Goal: Task Accomplishment & Management: Manage account settings

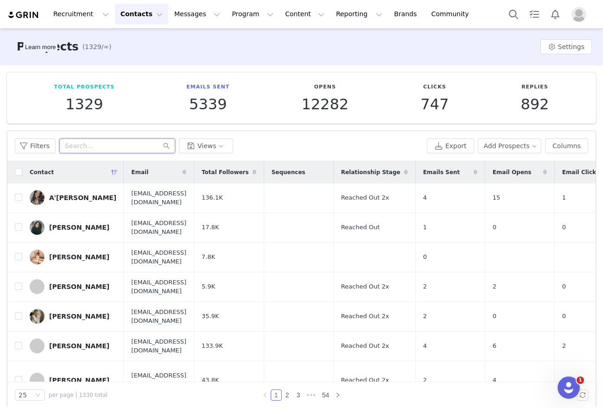
paste input "Mary Margaret Custer"
click at [105, 145] on input "text" at bounding box center [117, 145] width 116 height 15
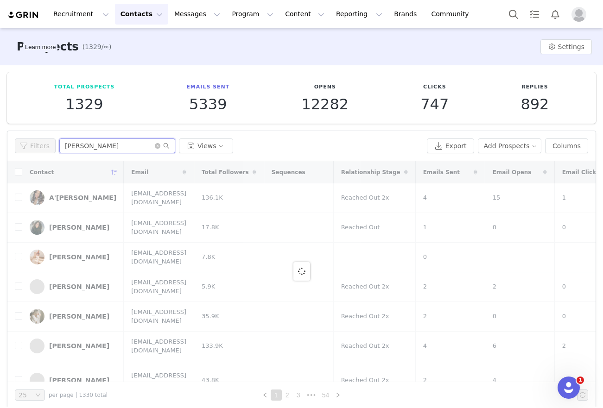
click at [121, 145] on input "Mary Margaret Custer" at bounding box center [117, 145] width 116 height 15
click at [94, 144] on input "Mary Margaret Custer" at bounding box center [117, 145] width 116 height 15
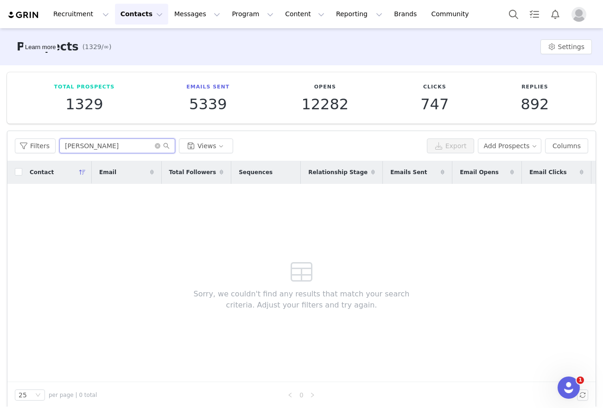
click at [122, 145] on input "Mary Margaret Custer" at bounding box center [117, 145] width 116 height 15
type input "Mary Margaret"
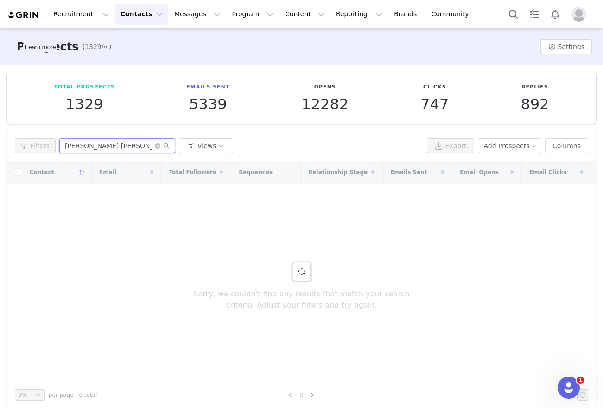
click at [123, 146] on input "Mary Margaret" at bounding box center [117, 145] width 116 height 15
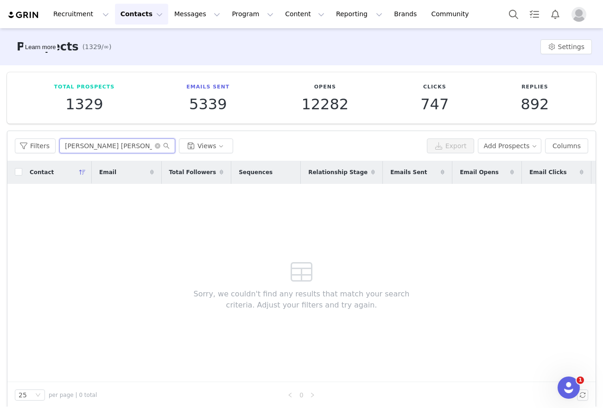
click at [123, 146] on input "Mary Margaret" at bounding box center [117, 145] width 116 height 15
click at [78, 147] on input "mary custer" at bounding box center [117, 145] width 116 height 15
paste input "Shanelle Renee"
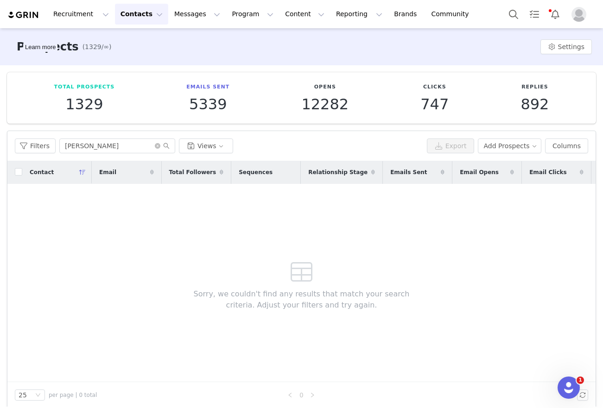
click at [101, 154] on div "Filters Shanelle Renee Views Export Add Prospects Columns" at bounding box center [301, 146] width 588 height 30
click at [100, 150] on input "Shanelle Renee" at bounding box center [117, 145] width 116 height 15
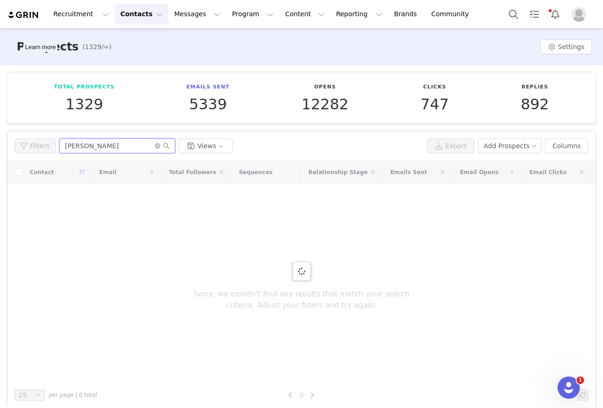
type input "Shanelle"
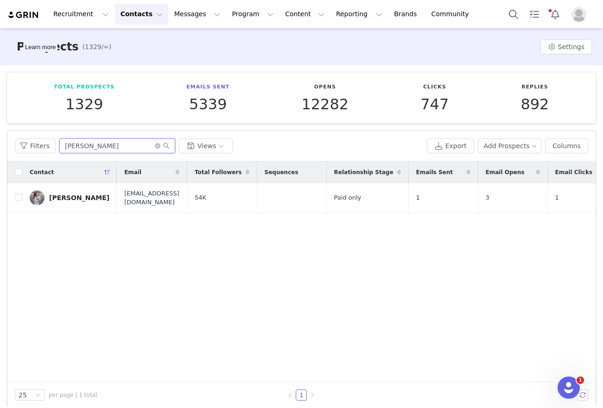
click at [142, 145] on input "Shanelle" at bounding box center [117, 145] width 116 height 15
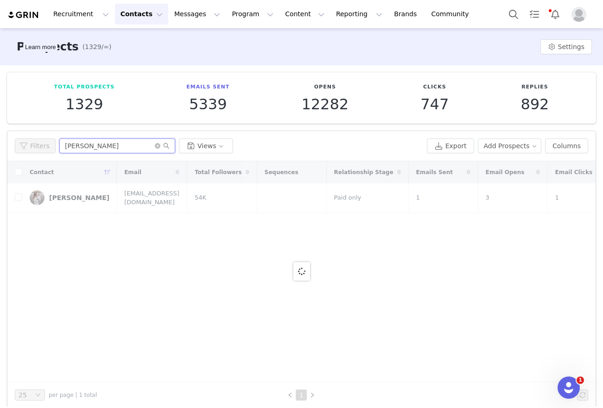
type input "shanelle"
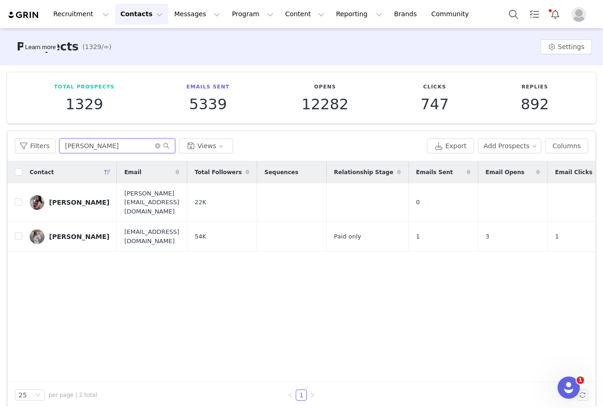
click at [105, 151] on input "shanelle" at bounding box center [117, 145] width 116 height 15
click at [16, 199] on input "checkbox" at bounding box center [18, 201] width 7 height 7
checkbox input "true"
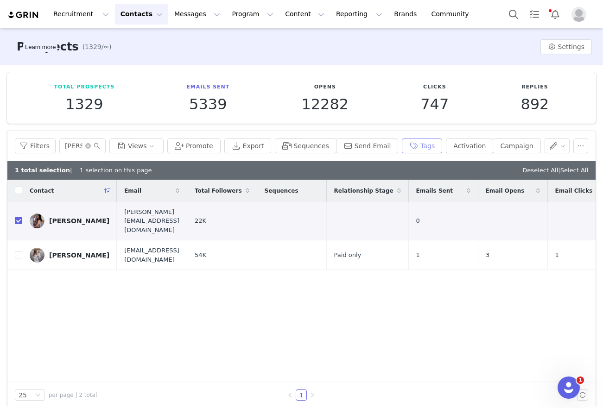
click at [418, 148] on button "Tags" at bounding box center [422, 145] width 40 height 15
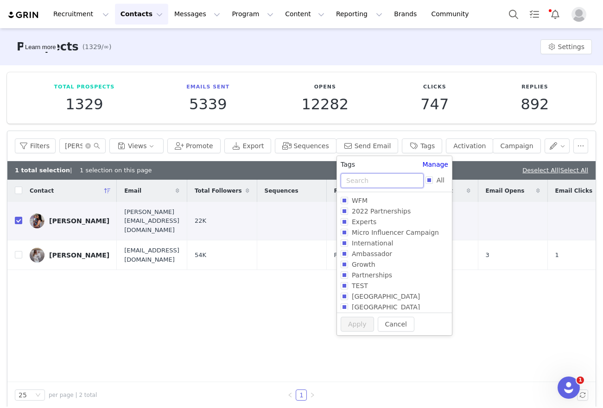
click at [400, 178] on input "text" at bounding box center [381, 180] width 83 height 15
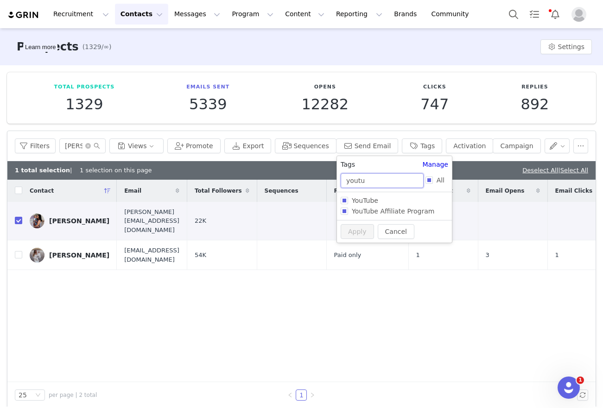
type input "youtu"
click at [396, 242] on div "Cancel Apply" at bounding box center [394, 231] width 115 height 23
click at [396, 236] on button "Cancel" at bounding box center [395, 231] width 37 height 15
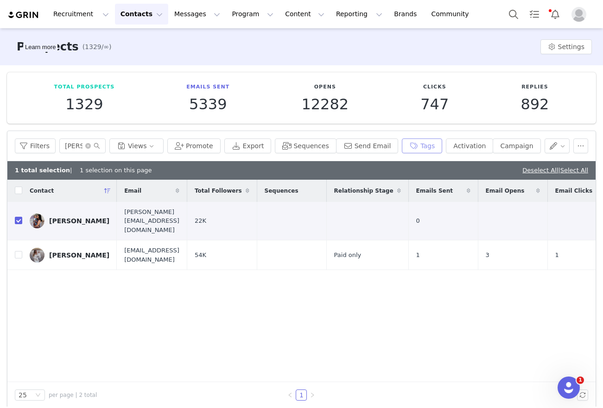
click at [421, 151] on button "Tags" at bounding box center [422, 145] width 40 height 15
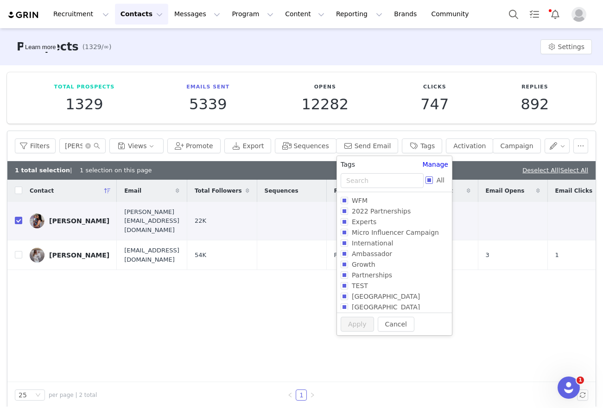
click at [427, 177] on input "All" at bounding box center [428, 179] width 7 height 7
checkbox input "true"
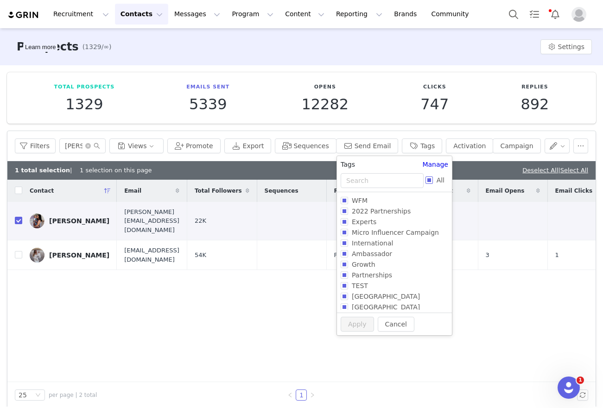
checkbox input "true"
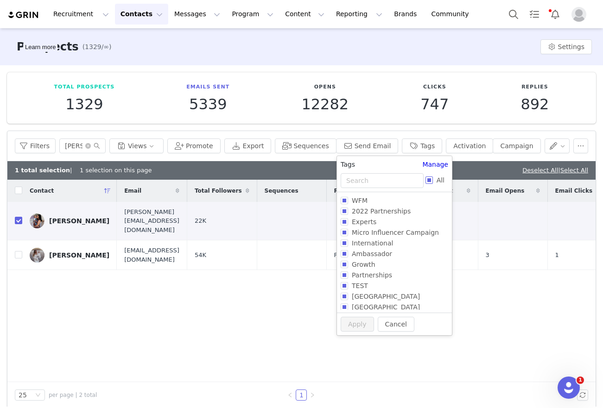
checkbox input "true"
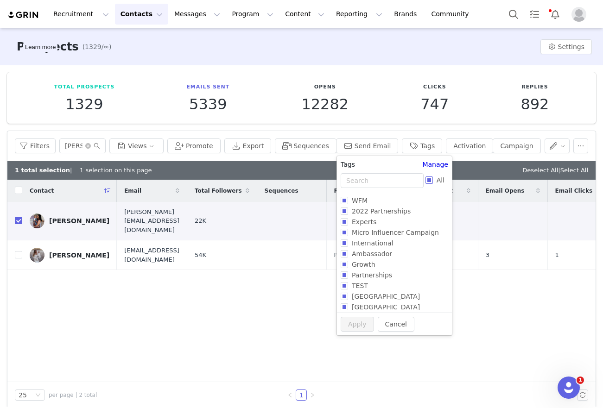
checkbox input "true"
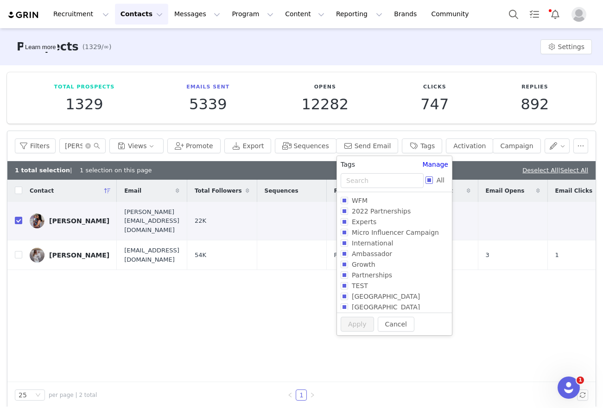
checkbox input "true"
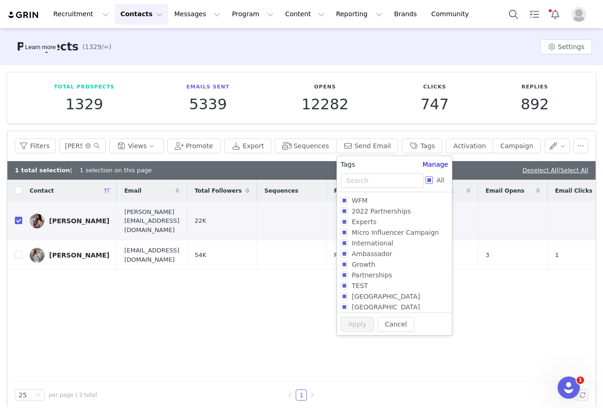
checkbox input "true"
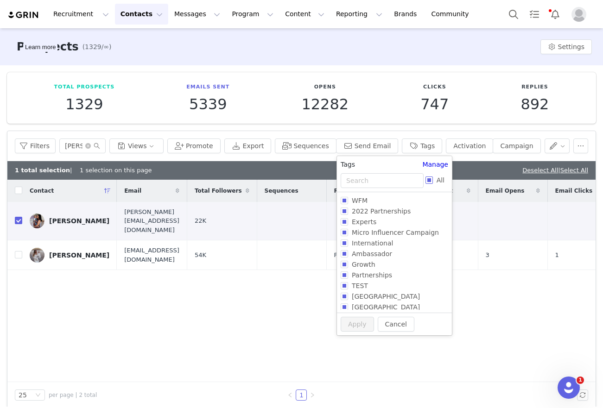
checkbox input "true"
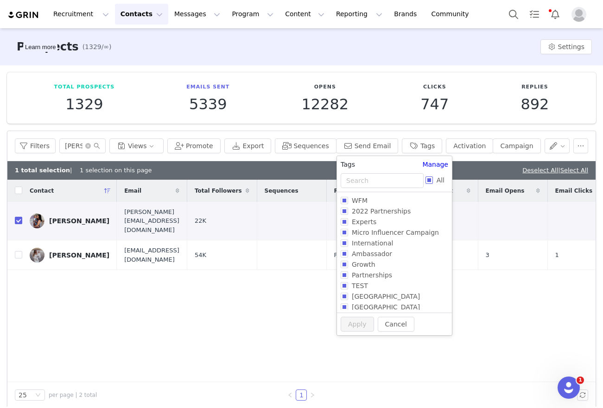
checkbox input "true"
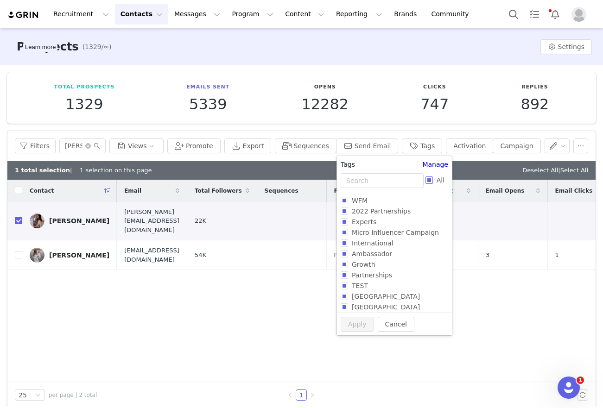
checkbox input "true"
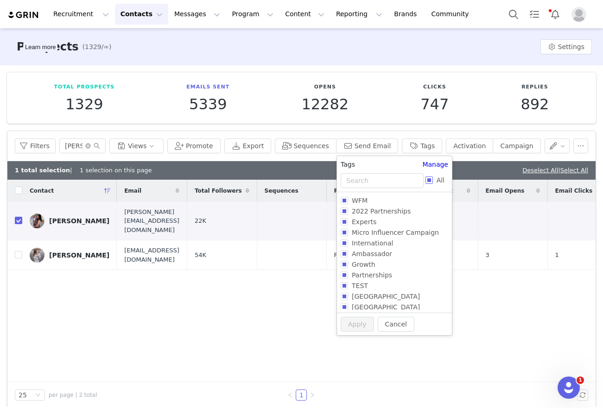
checkbox input "true"
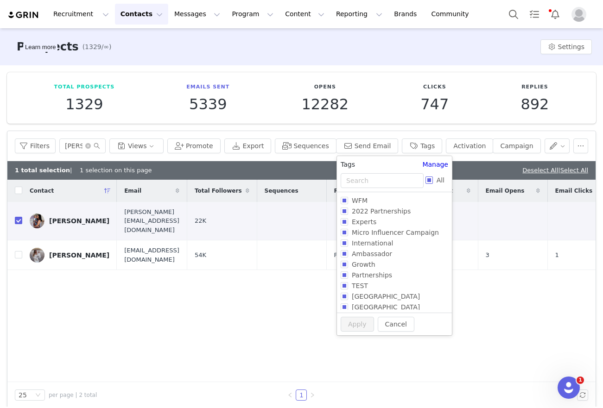
checkbox input "true"
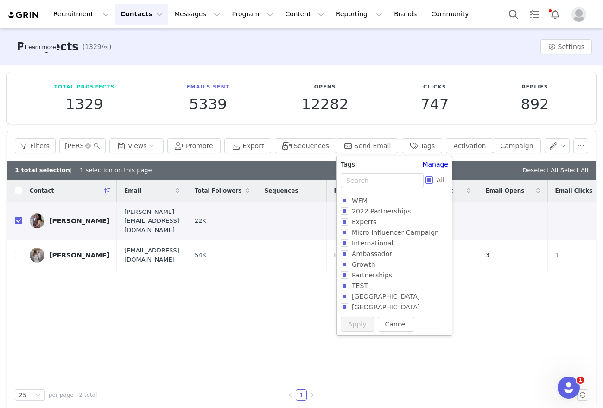
checkbox input "true"
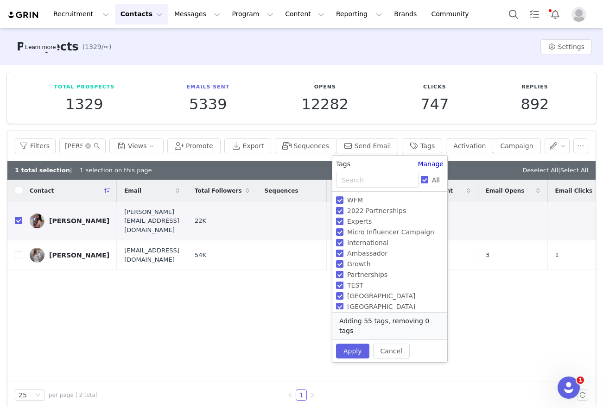
click at [421, 180] on input "All" at bounding box center [424, 179] width 7 height 7
checkbox input "false"
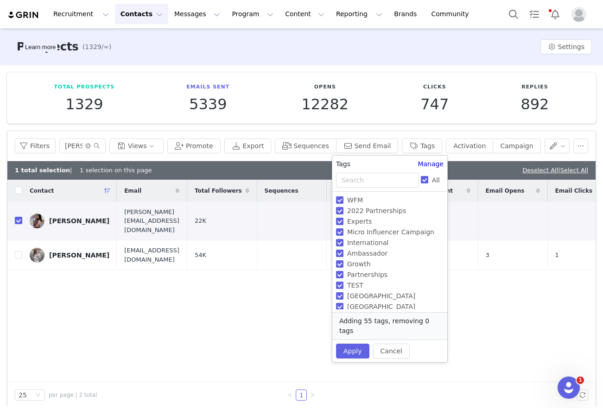
checkbox input "false"
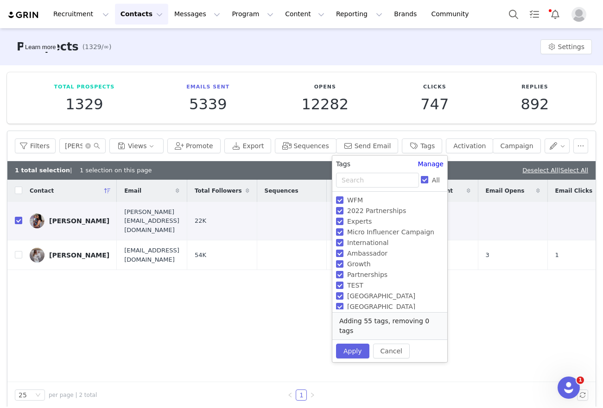
checkbox input "false"
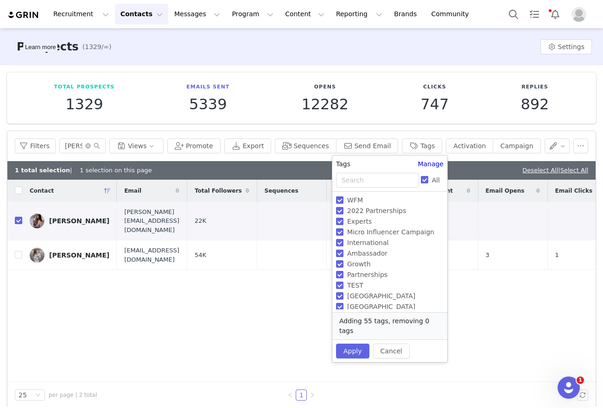
checkbox input "false"
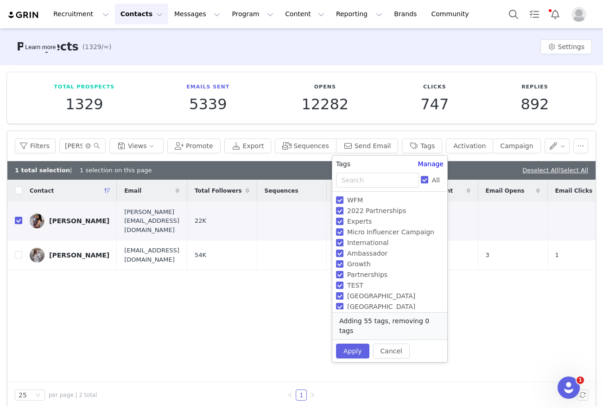
checkbox input "false"
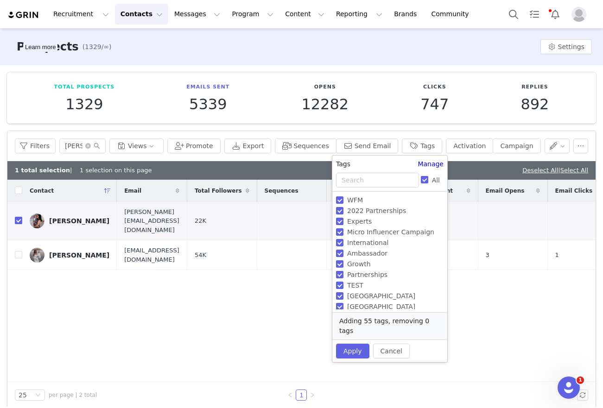
checkbox input "false"
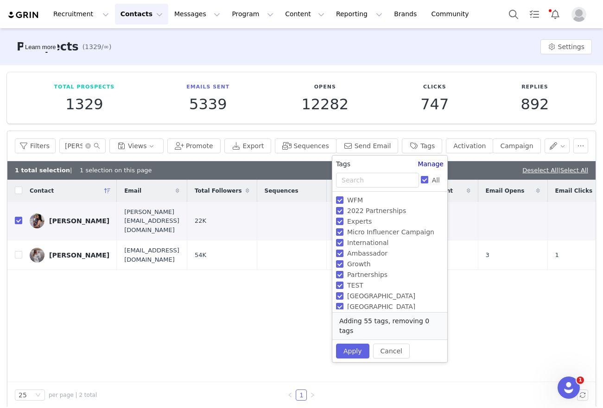
checkbox input "false"
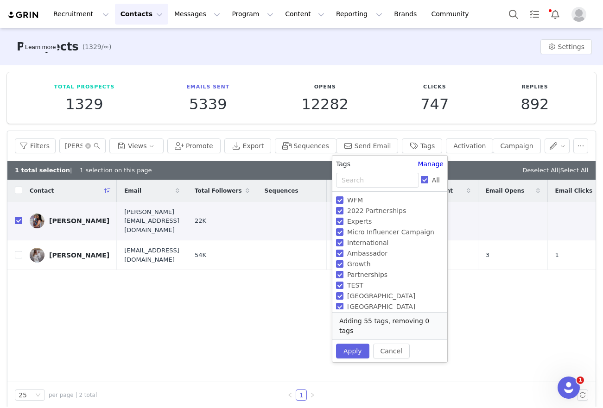
checkbox input "false"
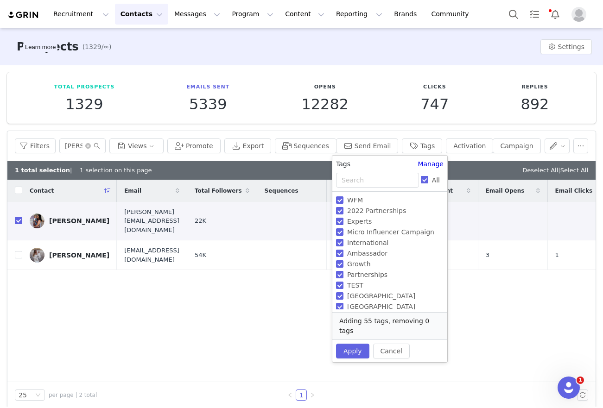
checkbox input "false"
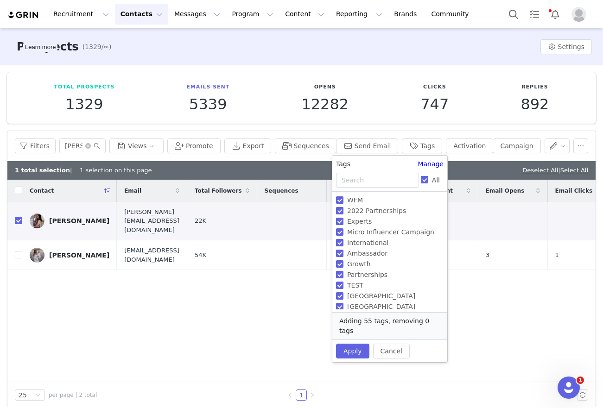
checkbox input "false"
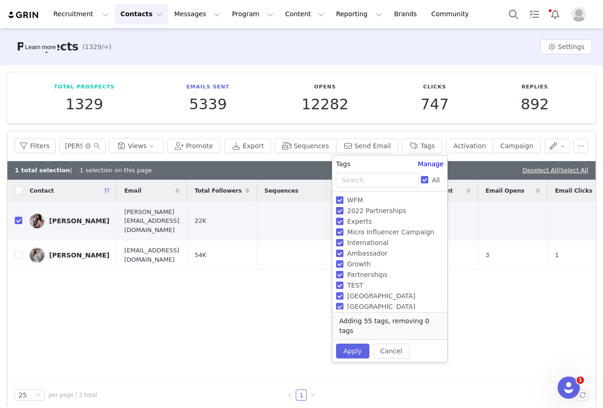
checkbox input "false"
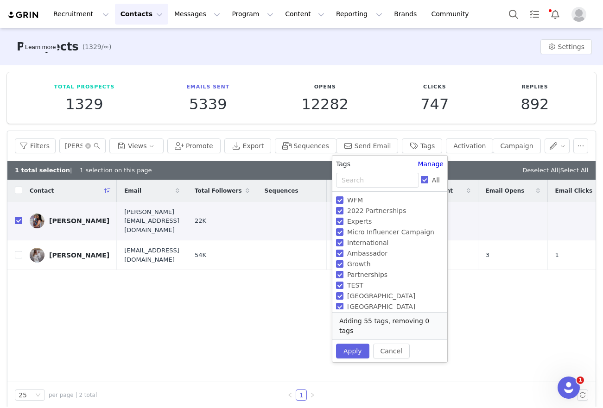
checkbox input "false"
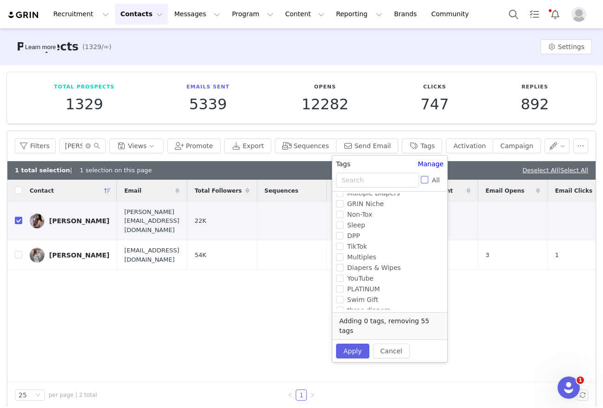
scroll to position [315, 0]
click at [387, 344] on button "Cancel" at bounding box center [391, 351] width 37 height 15
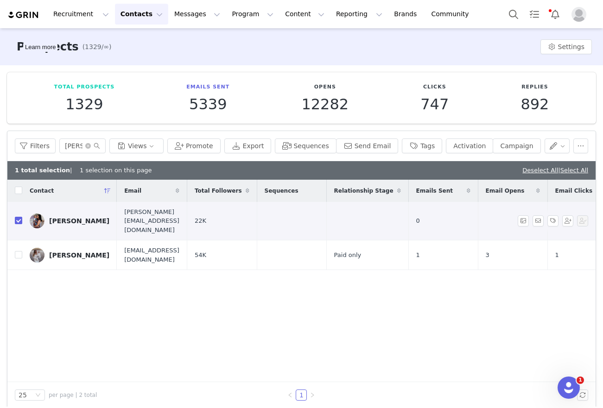
click at [128, 212] on span "shanelle.sharp04@gmail.com" at bounding box center [151, 220] width 55 height 27
click at [63, 217] on div "Shanelle Renee" at bounding box center [79, 220] width 60 height 7
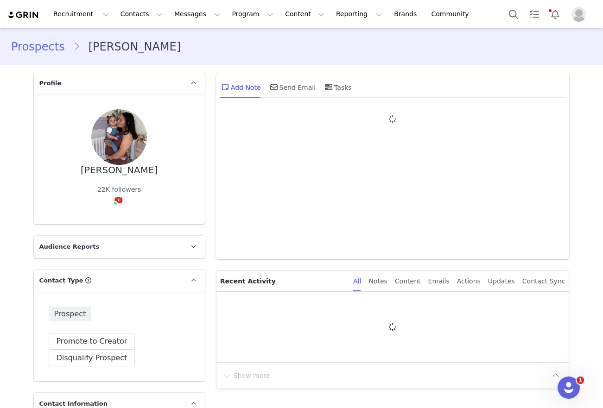
type input "+1 (United States)"
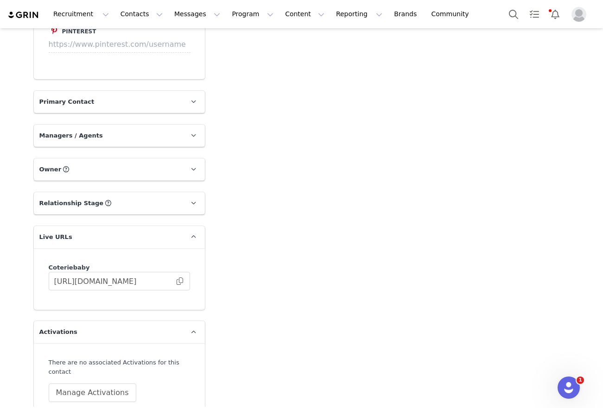
scroll to position [1362, 0]
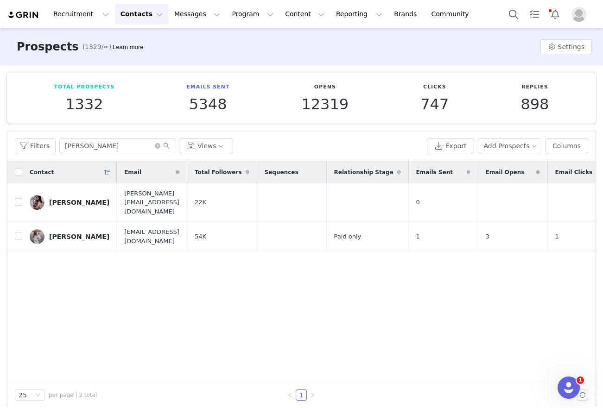
click at [136, 156] on div "Filters shanelle Views Export Add Prospects Columns" at bounding box center [301, 146] width 588 height 30
click at [132, 149] on input "shanelle" at bounding box center [117, 145] width 116 height 15
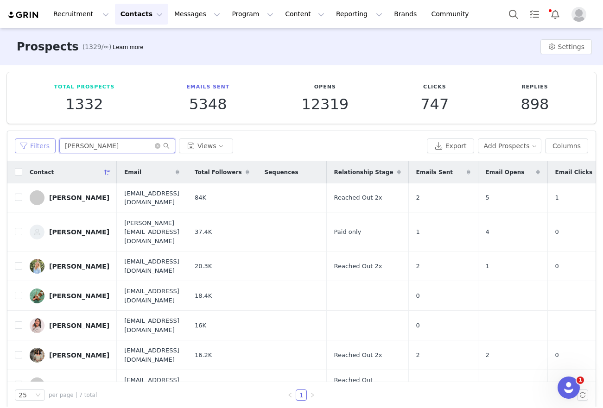
type input "mary"
click at [46, 151] on button "Filters" at bounding box center [35, 145] width 41 height 15
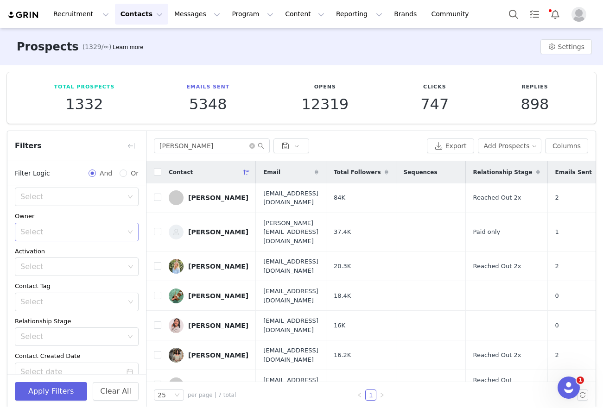
scroll to position [20, 0]
click at [34, 292] on div "Select" at bounding box center [73, 298] width 111 height 18
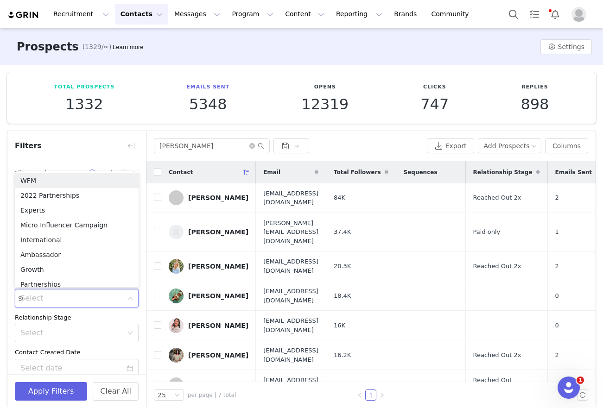
type input "seo"
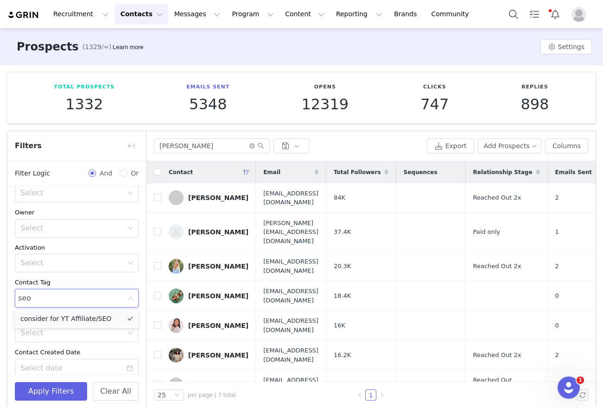
click at [33, 315] on li "consider for YT Affiliate/SEO" at bounding box center [77, 318] width 124 height 15
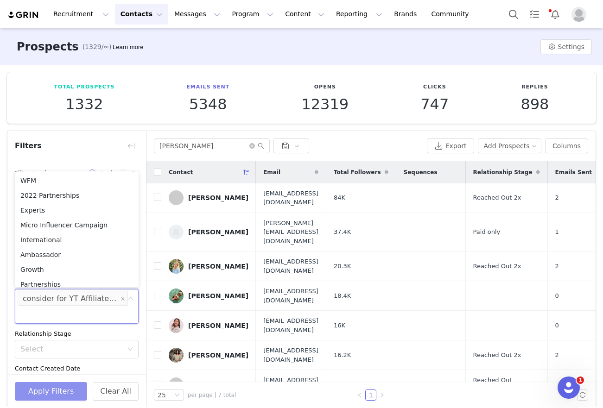
click at [34, 391] on button "Apply Filters" at bounding box center [51, 391] width 72 height 19
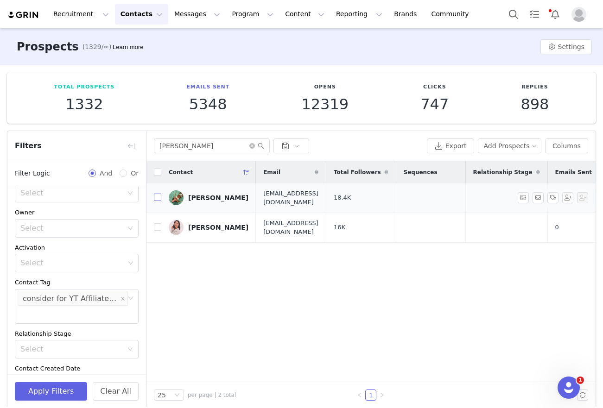
click at [157, 199] on input "checkbox" at bounding box center [157, 197] width 7 height 7
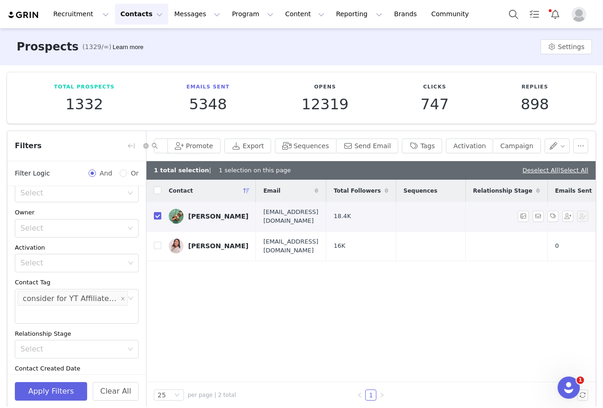
click at [156, 219] on label at bounding box center [157, 217] width 7 height 10
click at [156, 219] on input "checkbox" at bounding box center [157, 215] width 7 height 7
checkbox input "false"
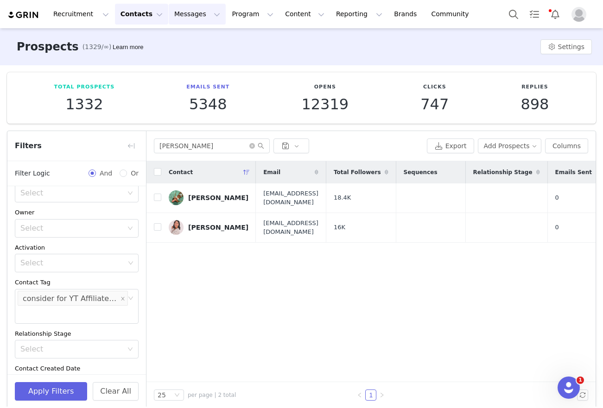
click at [171, 13] on button "Messages Messages" at bounding box center [197, 14] width 57 height 21
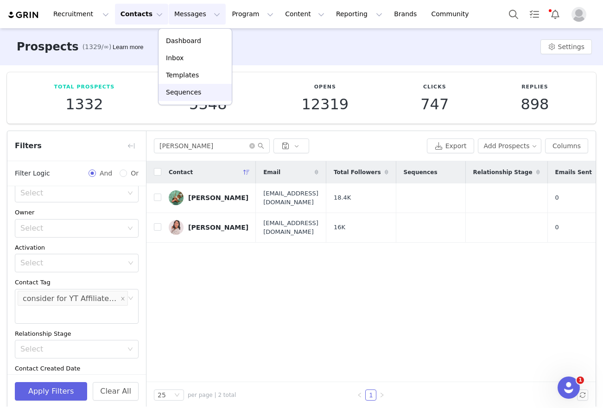
click at [173, 88] on p "Sequences" at bounding box center [183, 93] width 35 height 10
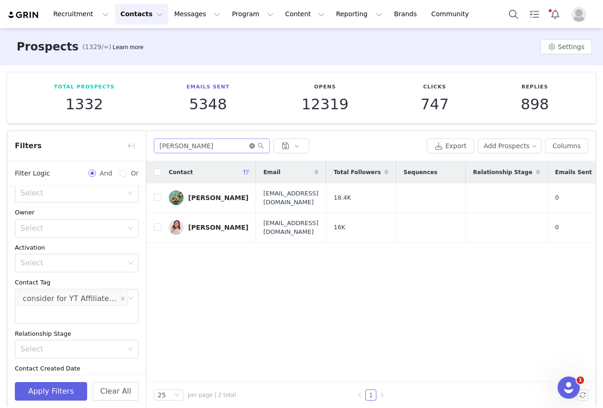
click at [249, 147] on icon "icon: close-circle" at bounding box center [252, 146] width 6 height 6
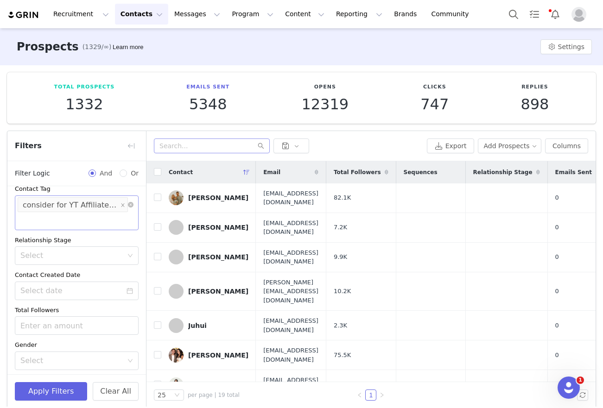
scroll to position [147, 0]
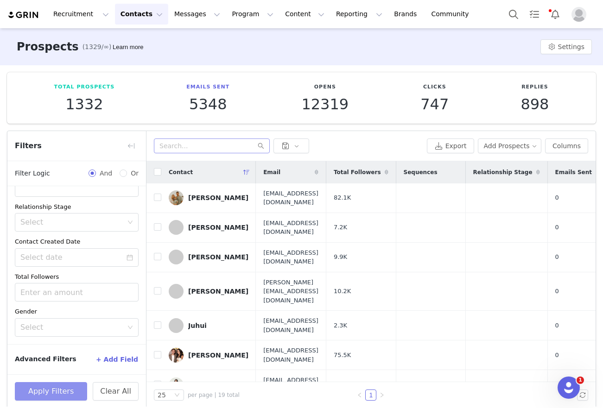
click at [48, 387] on button "Apply Filters" at bounding box center [51, 391] width 72 height 19
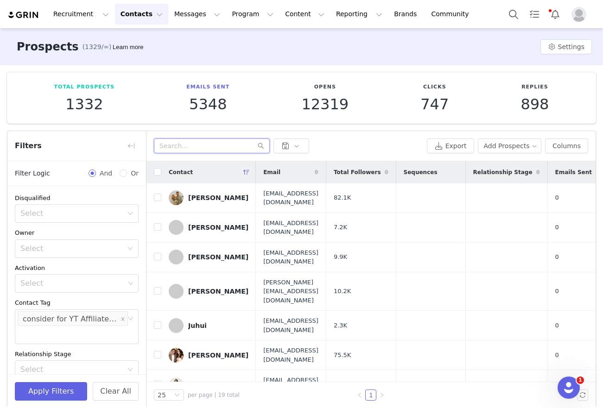
click at [201, 146] on input "text" at bounding box center [212, 145] width 116 height 15
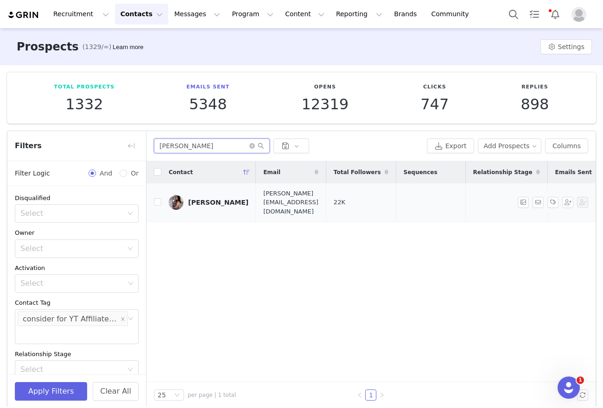
type input "shanelle"
click at [256, 199] on td "shanelle.sharp04@gmail.com" at bounding box center [291, 202] width 70 height 38
copy span "shanelle.sharp04@gmail.com"
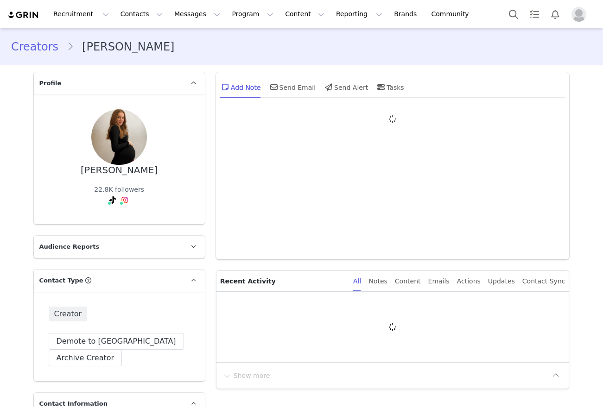
type input "+1 ([GEOGRAPHIC_DATA])"
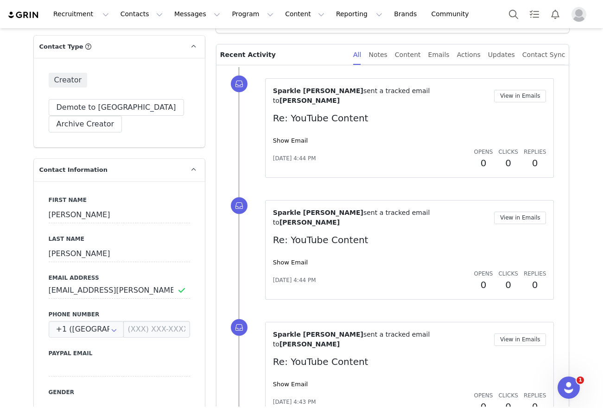
scroll to position [278, 0]
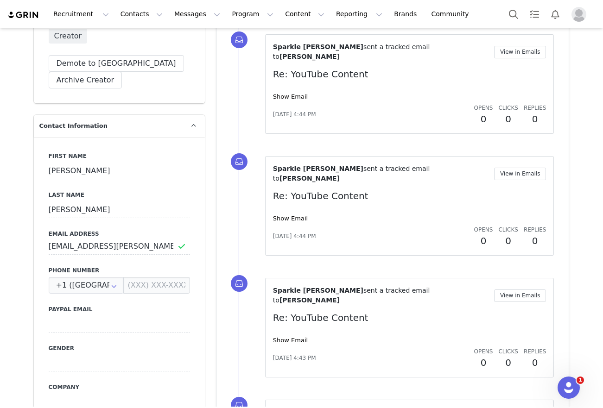
click at [281, 83] on div "[PERSON_NAME] sent a tracked email to [PERSON_NAME] View in Emails Re: YouTube …" at bounding box center [409, 84] width 273 height 84
click at [281, 93] on link "Show Email" at bounding box center [290, 96] width 35 height 7
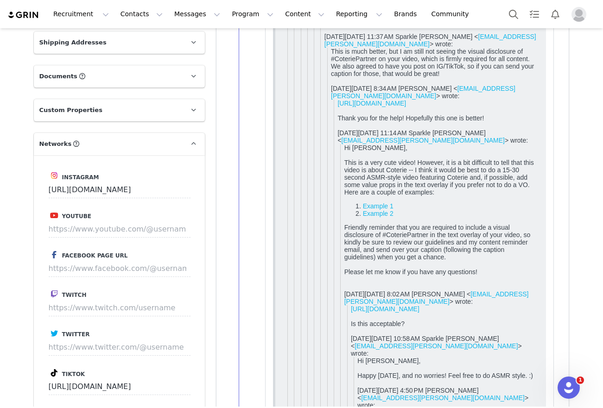
scroll to position [724, 0]
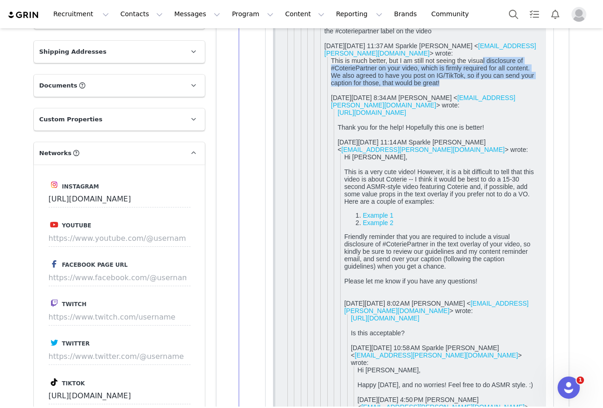
drag, startPoint x: 486, startPoint y: 111, endPoint x: 482, endPoint y: 88, distance: 22.6
click at [482, 87] on div "This is much better, but I am still not seeing the visual disclosure of #Coteri…" at bounding box center [433, 72] width 206 height 30
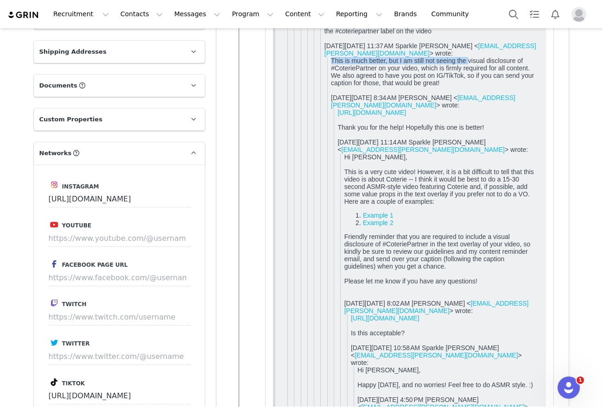
drag, startPoint x: 482, startPoint y: 88, endPoint x: 485, endPoint y: 113, distance: 24.7
click at [485, 87] on div "This is much better, but I am still not seeing the visual disclosure of #Coteri…" at bounding box center [433, 72] width 206 height 30
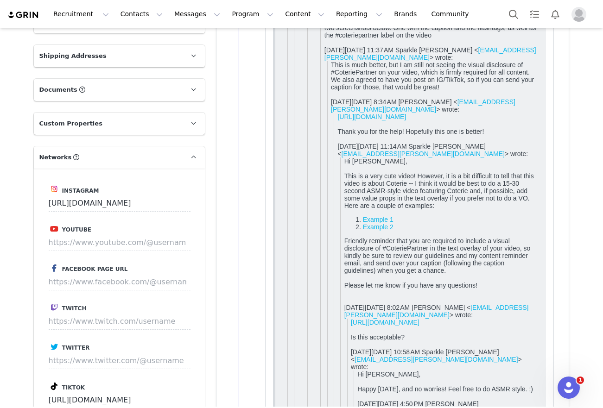
scroll to position [1013, 0]
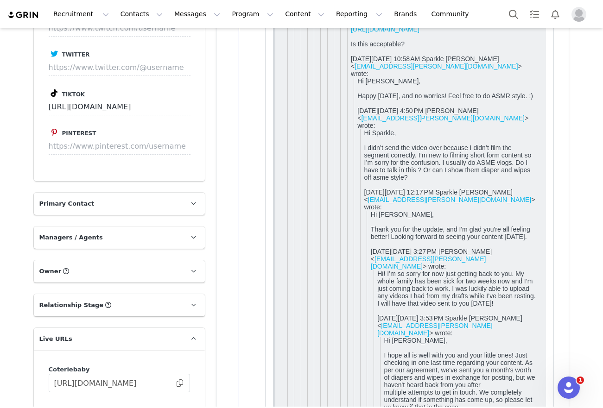
drag, startPoint x: 498, startPoint y: 217, endPoint x: 483, endPoint y: 188, distance: 31.9
click at [483, 181] on div "I didn’t send the video over because I didn’t film the segment correctly. I’m n…" at bounding box center [450, 162] width 173 height 37
drag, startPoint x: 479, startPoint y: 183, endPoint x: 489, endPoint y: 221, distance: 39.2
click at [489, 181] on div "I didn’t send the video over because I didn’t film the segment correctly. I’m n…" at bounding box center [450, 162] width 173 height 37
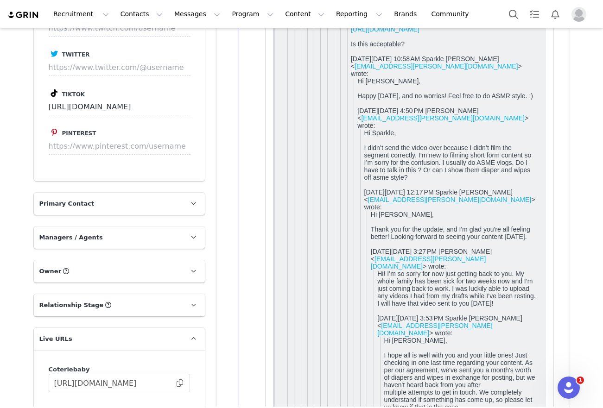
drag, startPoint x: 489, startPoint y: 219, endPoint x: 479, endPoint y: 186, distance: 34.2
click at [479, 181] on div "I didn’t send the video over because I didn’t film the segment correctly. I’m n…" at bounding box center [450, 162] width 173 height 37
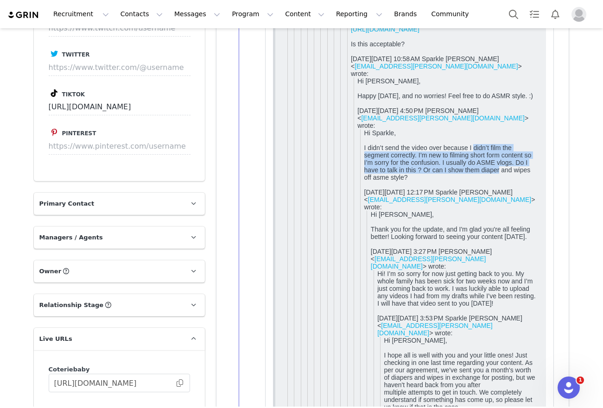
drag, startPoint x: 479, startPoint y: 186, endPoint x: 484, endPoint y: 221, distance: 35.0
click at [484, 181] on div "I didn’t send the video over because I didn’t film the segment correctly. I’m n…" at bounding box center [450, 162] width 173 height 37
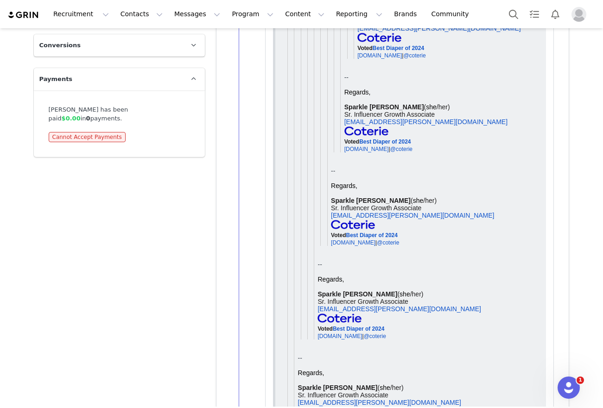
scroll to position [2066, 0]
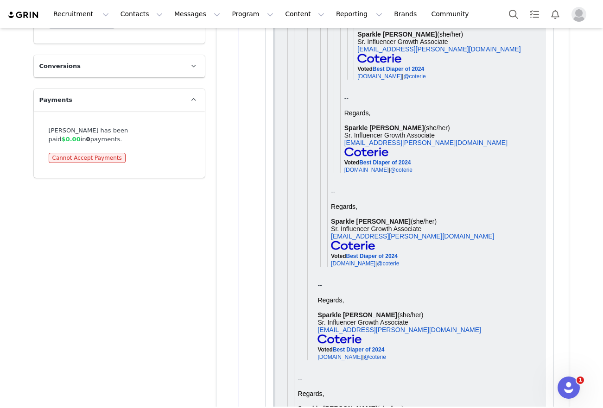
drag, startPoint x: 37, startPoint y: 119, endPoint x: 121, endPoint y: 126, distance: 84.7
click at [121, 126] on div "Madeliene VanMarter has been paid $0.00 in 0 payments. Cannot Accept Payments" at bounding box center [119, 144] width 171 height 67
click at [121, 126] on div "Madeliene VanMarter has been paid $0.00 in 0 payments." at bounding box center [119, 135] width 141 height 18
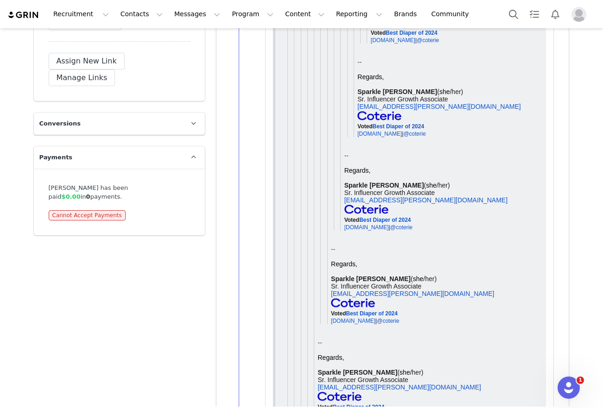
click at [114, 113] on p "Conversions" at bounding box center [108, 124] width 149 height 22
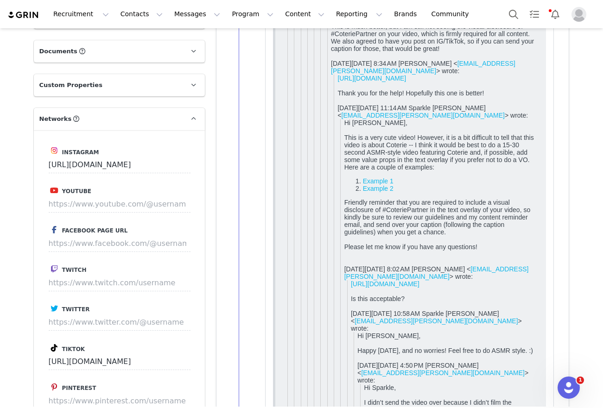
scroll to position [0, 0]
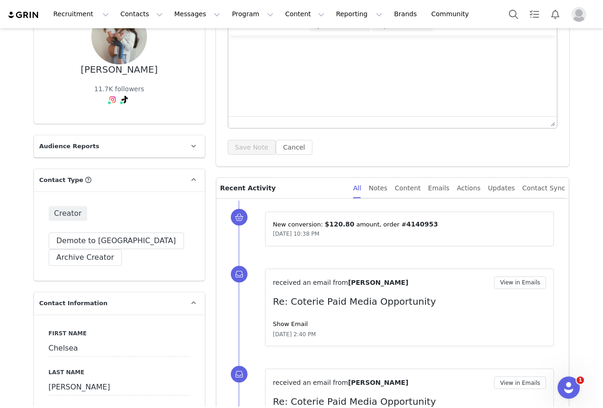
scroll to position [102, 0]
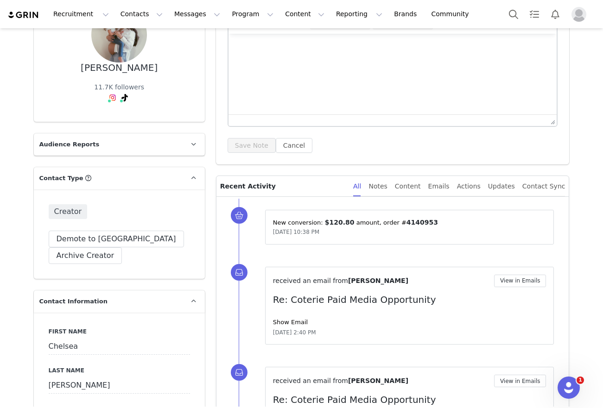
click at [278, 325] on div "Show Email" at bounding box center [409, 322] width 273 height 9
click at [278, 323] on link "Show Email" at bounding box center [290, 322] width 35 height 7
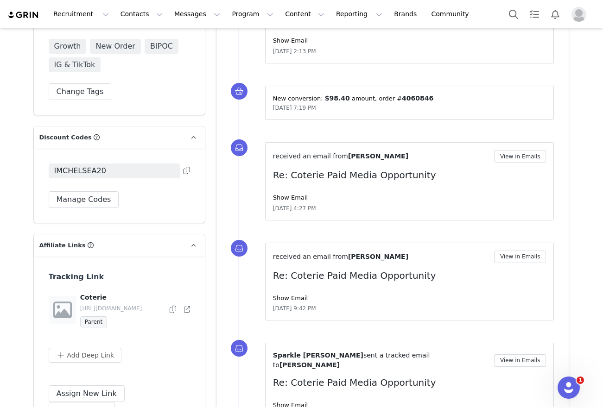
scroll to position [1852, 0]
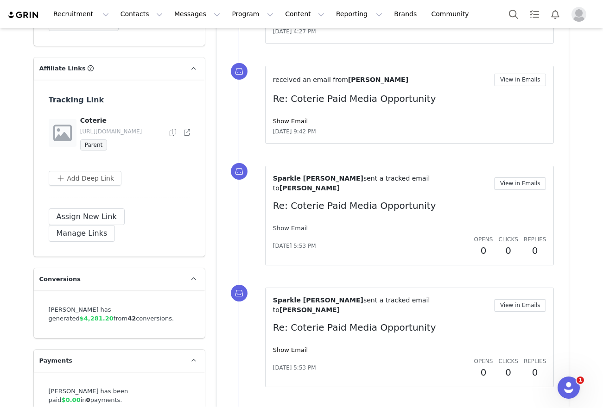
click at [301, 225] on link "Show Email" at bounding box center [290, 228] width 35 height 7
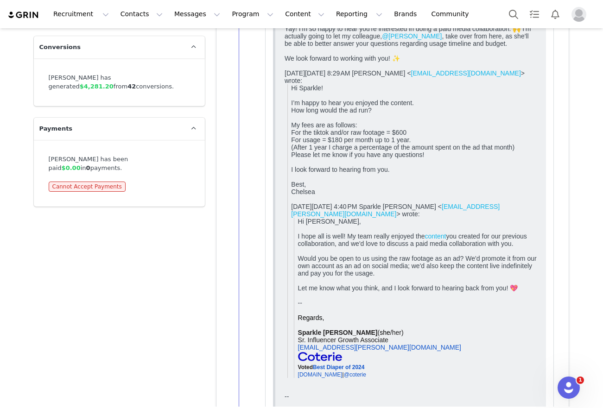
scroll to position [2032, 0]
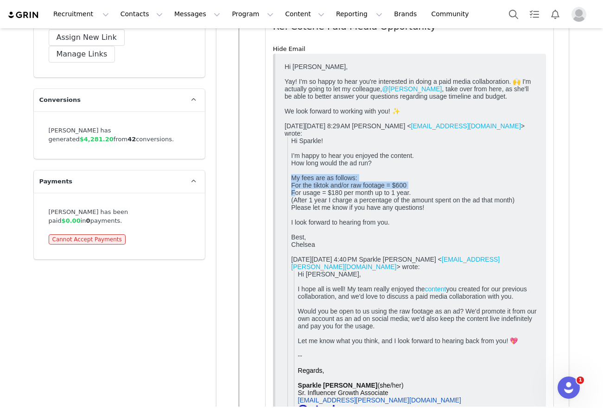
drag, startPoint x: 289, startPoint y: 179, endPoint x: 299, endPoint y: 213, distance: 34.7
click at [299, 213] on blockquote "Hi Sparkle! I’m happy to hear you enjoyed the content. How long would the ad ru…" at bounding box center [412, 284] width 250 height 294
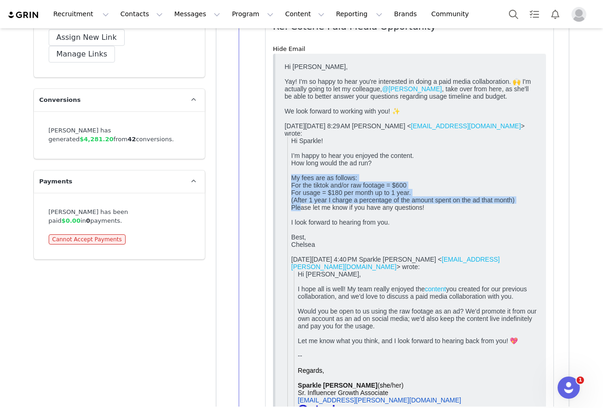
click at [299, 211] on div "Please let me know if you have any questions!" at bounding box center [413, 206] width 246 height 7
drag, startPoint x: 299, startPoint y: 213, endPoint x: 295, endPoint y: 182, distance: 31.2
click at [295, 182] on blockquote "Hi Sparkle! I’m happy to hear you enjoyed the content. How long would the ad ru…" at bounding box center [412, 284] width 250 height 294
click at [295, 181] on div "My fees are as follows:" at bounding box center [413, 177] width 246 height 7
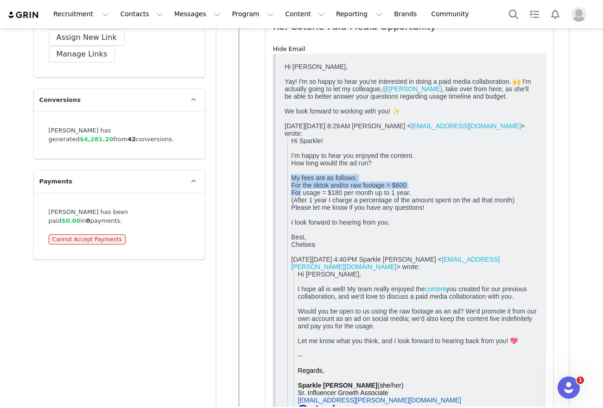
drag, startPoint x: 295, startPoint y: 182, endPoint x: 300, endPoint y: 213, distance: 31.8
click at [299, 211] on blockquote "Hi Sparkle! I’m happy to hear you enjoyed the content. How long would the ad ru…" at bounding box center [412, 284] width 250 height 294
click at [300, 213] on div at bounding box center [413, 214] width 246 height 7
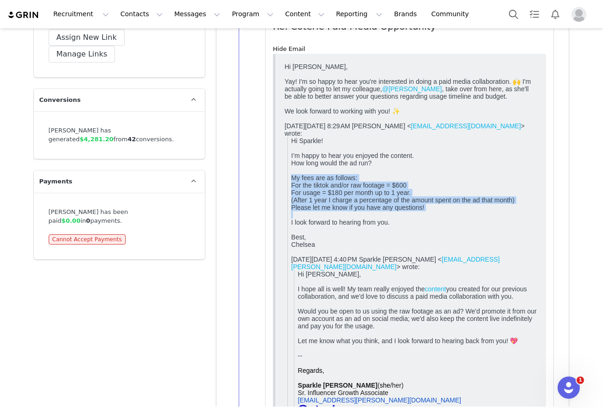
drag, startPoint x: 300, startPoint y: 213, endPoint x: 295, endPoint y: 180, distance: 33.7
click at [295, 180] on blockquote "Hi Sparkle! I’m happy to hear you enjoyed the content. How long would the ad ru…" at bounding box center [412, 284] width 250 height 294
click at [295, 180] on div "My fees are as follows:" at bounding box center [413, 177] width 246 height 7
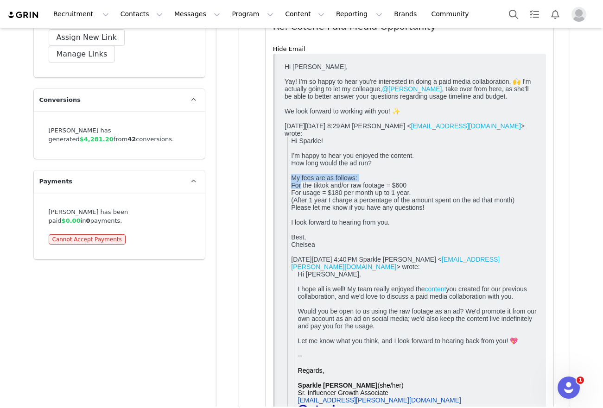
drag, startPoint x: 295, startPoint y: 180, endPoint x: 298, endPoint y: 206, distance: 25.7
click at [296, 195] on blockquote "Hi Sparkle! I’m happy to hear you enjoyed the content. How long would the ad ru…" at bounding box center [412, 284] width 250 height 294
click at [299, 206] on div "Please let me know if you have any questions!" at bounding box center [413, 206] width 246 height 7
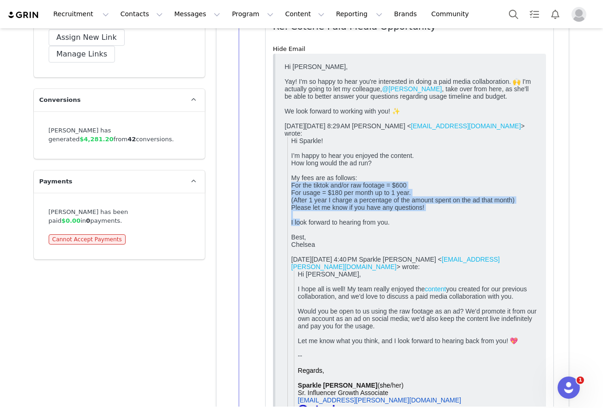
drag, startPoint x: 291, startPoint y: 203, endPoint x: 286, endPoint y: 183, distance: 20.7
click at [286, 183] on div "On Thu, Jul 10, 2025 at 8:29 AM Chelsea Georgatos < imchelseah@gmail.com > wrot…" at bounding box center [410, 276] width 252 height 308
drag, startPoint x: 286, startPoint y: 183, endPoint x: 301, endPoint y: 237, distance: 55.3
click at [301, 235] on div "On Thu, Jul 10, 2025 at 8:29 AM Chelsea Georgatos < imchelseah@gmail.com > wrot…" at bounding box center [410, 276] width 252 height 308
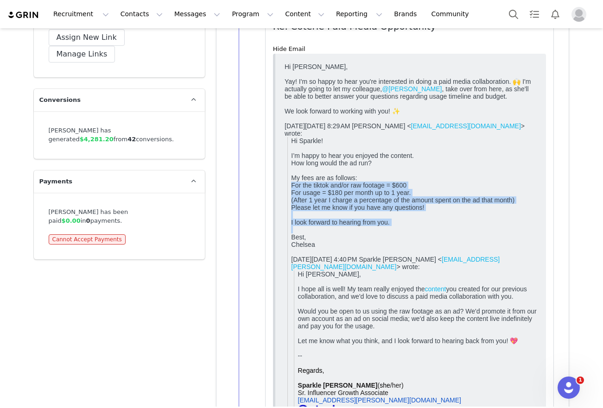
click at [301, 233] on div at bounding box center [413, 229] width 246 height 7
drag, startPoint x: 301, startPoint y: 237, endPoint x: 289, endPoint y: 184, distance: 54.0
click at [289, 184] on blockquote "Hi Sparkle! I’m happy to hear you enjoyed the content. How long would the ad ru…" at bounding box center [412, 284] width 250 height 294
drag, startPoint x: 289, startPoint y: 184, endPoint x: 308, endPoint y: 238, distance: 56.8
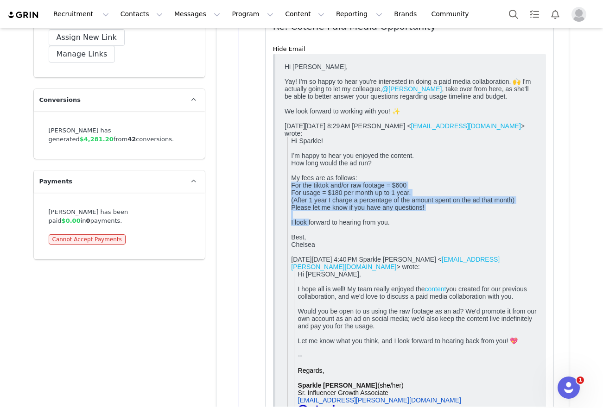
click at [308, 237] on blockquote "Hi Sparkle! I’m happy to hear you enjoyed the content. How long would the ad ru…" at bounding box center [412, 284] width 250 height 294
click at [308, 238] on div "Best," at bounding box center [413, 236] width 246 height 7
drag, startPoint x: 308, startPoint y: 238, endPoint x: 291, endPoint y: 182, distance: 57.6
click at [291, 182] on blockquote "Hi Sparkle! I’m happy to hear you enjoyed the content. How long would the ad ru…" at bounding box center [412, 284] width 250 height 294
click at [291, 182] on div "For the tiktok and/or raw footage = $600" at bounding box center [413, 184] width 246 height 7
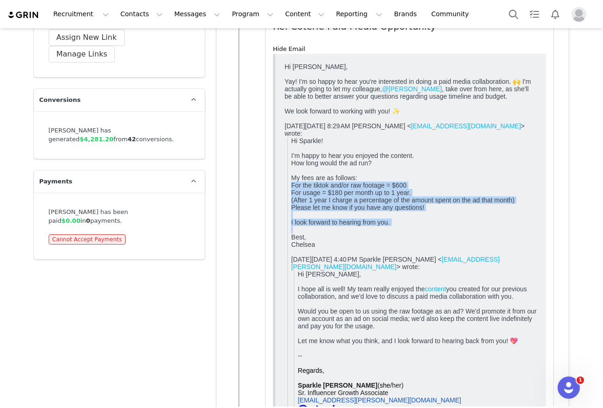
drag, startPoint x: 291, startPoint y: 182, endPoint x: 310, endPoint y: 237, distance: 57.4
click at [310, 237] on blockquote "Hi Sparkle! I’m happy to hear you enjoyed the content. How long would the ad ru…" at bounding box center [412, 284] width 250 height 294
click at [310, 233] on div at bounding box center [413, 229] width 246 height 7
drag, startPoint x: 303, startPoint y: 231, endPoint x: 286, endPoint y: 172, distance: 61.6
click at [287, 172] on blockquote "Hi Sparkle! I’m happy to hear you enjoyed the content. How long would the ad ru…" at bounding box center [412, 284] width 250 height 294
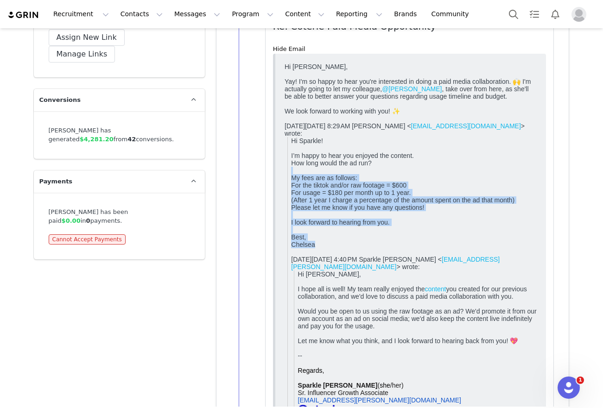
click at [333, 253] on div at bounding box center [413, 251] width 246 height 7
drag, startPoint x: 304, startPoint y: 195, endPoint x: 295, endPoint y: 171, distance: 25.8
click at [295, 171] on blockquote "Hi Sparkle! I’m happy to hear you enjoyed the content. How long would the ad ru…" at bounding box center [412, 284] width 250 height 294
click at [295, 171] on div at bounding box center [413, 169] width 246 height 7
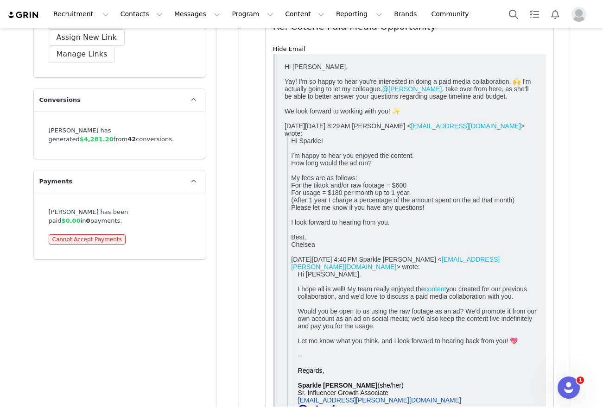
scroll to position [1772, 0]
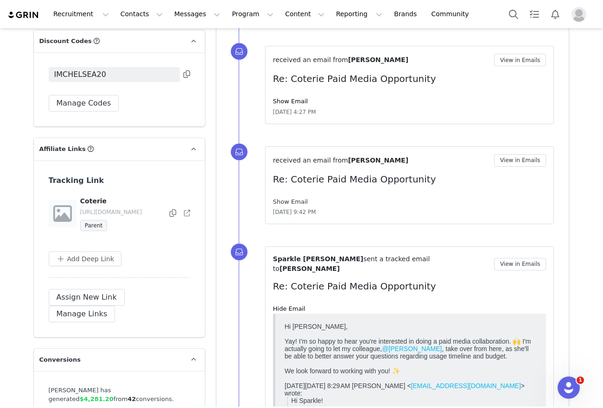
click at [291, 201] on link "Show Email" at bounding box center [290, 201] width 35 height 7
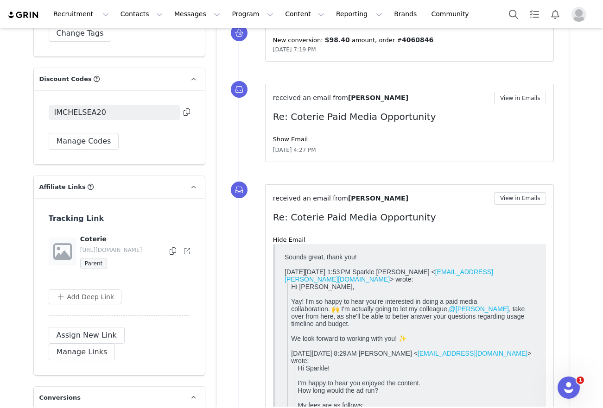
scroll to position [1727, 0]
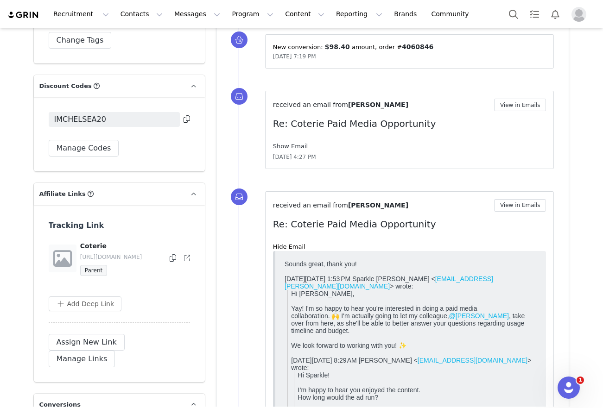
click at [282, 146] on link "Show Email" at bounding box center [290, 146] width 35 height 7
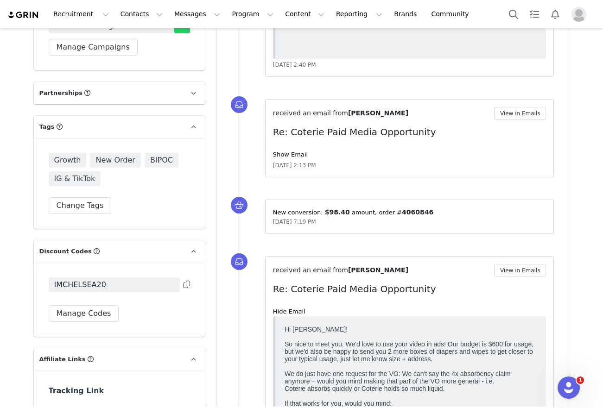
scroll to position [1485, 0]
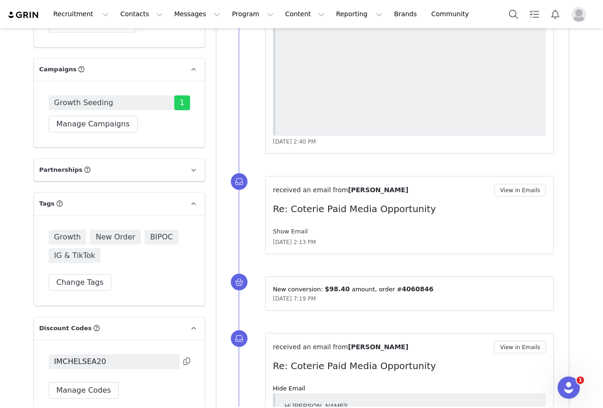
click at [285, 228] on link "Show Email" at bounding box center [290, 231] width 35 height 7
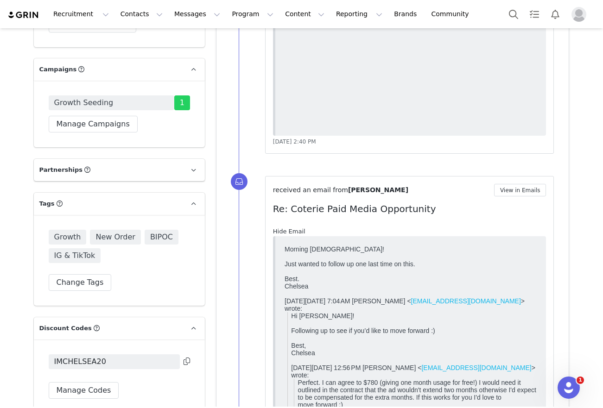
scroll to position [0, 0]
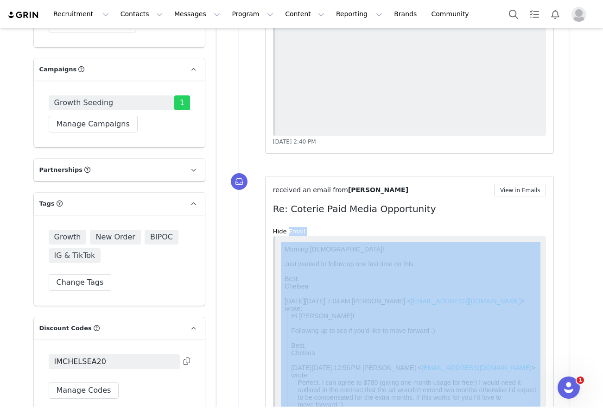
drag, startPoint x: 565, startPoint y: 469, endPoint x: 282, endPoint y: 273, distance: 344.5
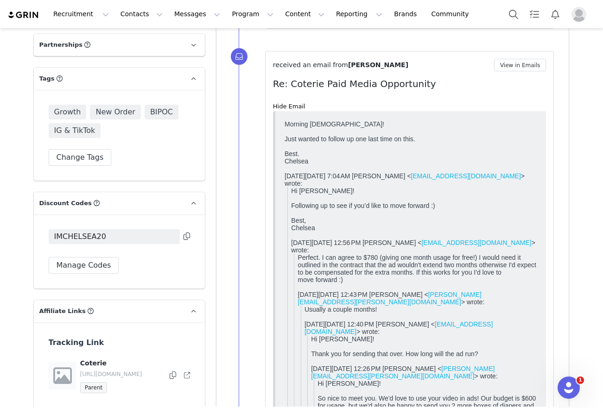
scroll to position [1551, 0]
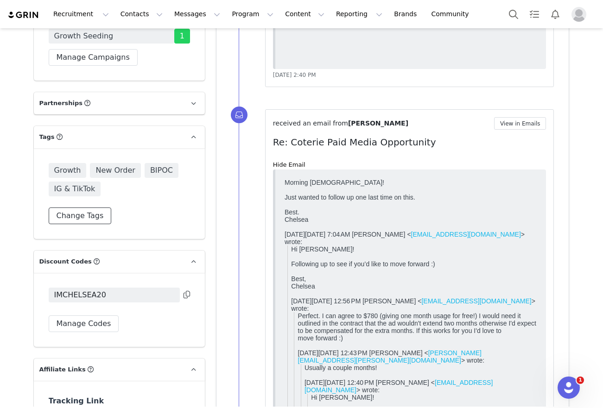
click at [94, 207] on button "Change Tags" at bounding box center [80, 215] width 63 height 17
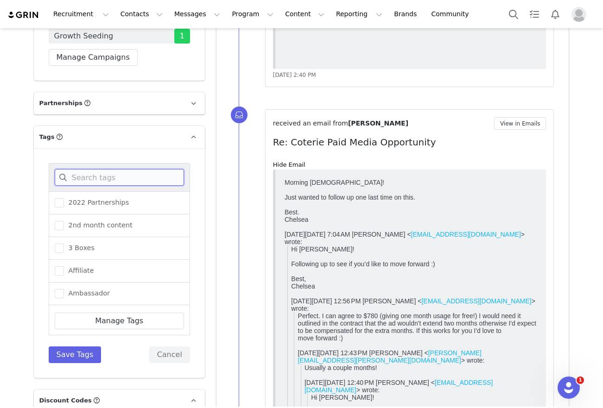
click at [89, 169] on input at bounding box center [119, 177] width 129 height 17
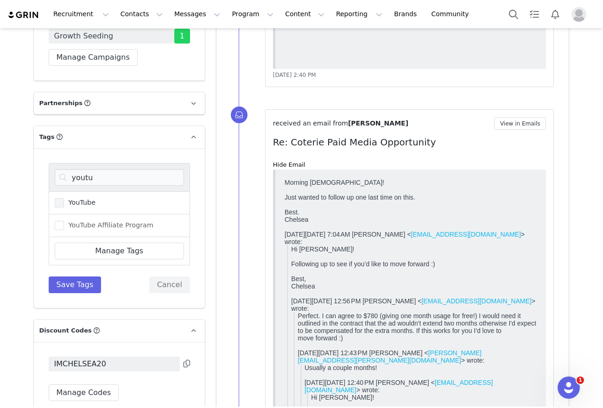
click at [82, 198] on span "YouTube" at bounding box center [80, 202] width 32 height 9
click at [64, 198] on input "YouTube" at bounding box center [64, 198] width 0 height 0
click at [123, 169] on input "youtu" at bounding box center [119, 177] width 129 height 17
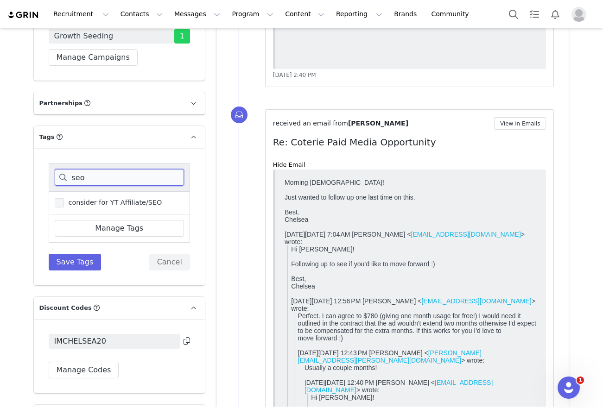
type input "seo"
click at [99, 198] on span "consider for YT Affiliate/SEO" at bounding box center [113, 202] width 98 height 9
click at [64, 198] on input "consider for YT Affiliate/SEO" at bounding box center [64, 198] width 0 height 0
click at [77, 254] on button "Save Tags" at bounding box center [75, 262] width 53 height 17
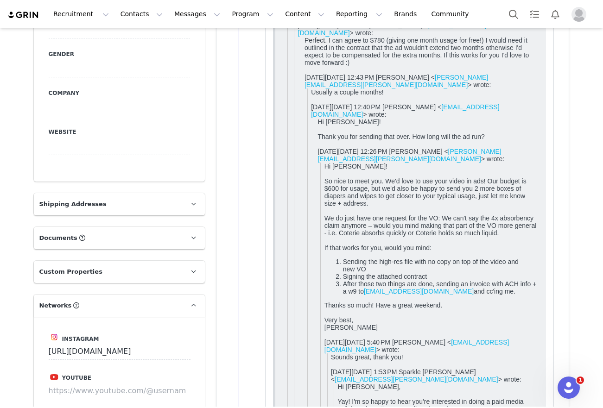
scroll to position [0, 0]
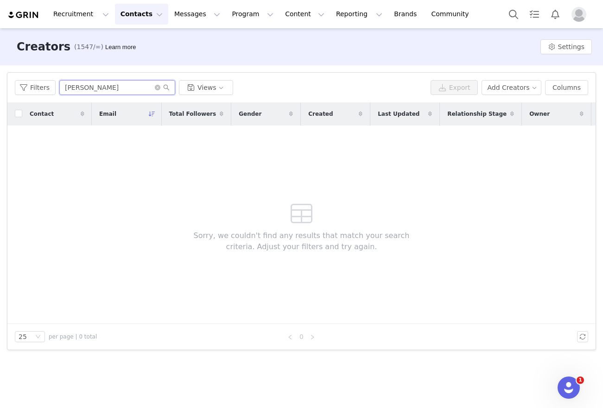
click at [116, 92] on input "[PERSON_NAME]" at bounding box center [117, 87] width 116 height 15
click at [116, 92] on input "Shanelle" at bounding box center [117, 87] width 116 height 15
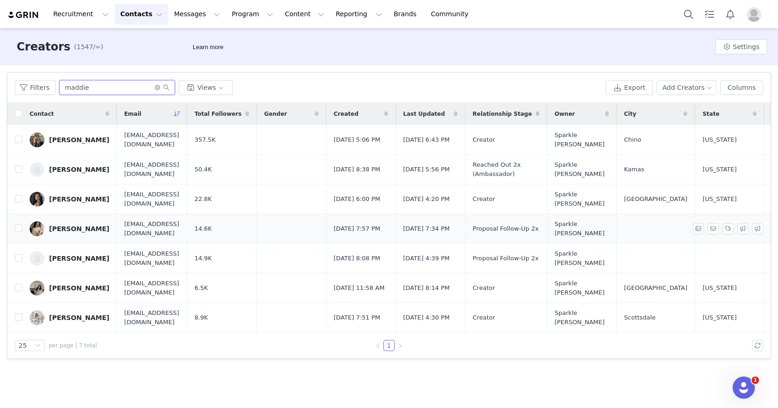
type input "maddie"
click at [82, 232] on link "Maddie Vanek" at bounding box center [70, 228] width 80 height 15
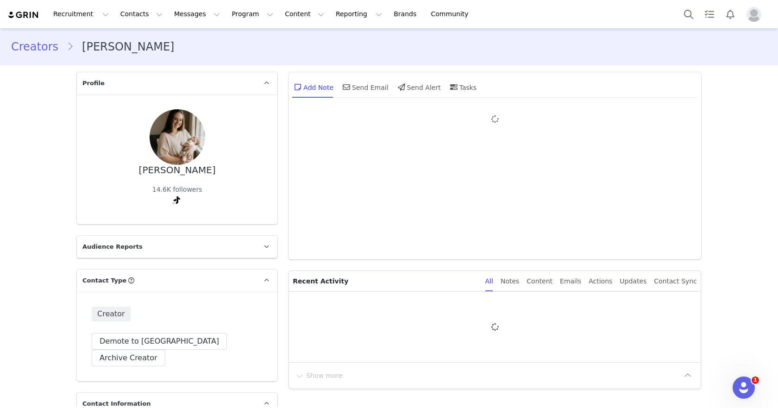
type input "+1 ([GEOGRAPHIC_DATA])"
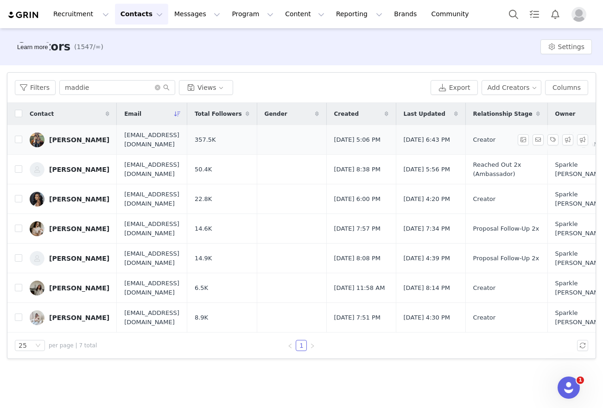
click at [124, 150] on td "msmaddiejo10@gmail.com" at bounding box center [152, 140] width 70 height 30
click at [114, 94] on input "maddie" at bounding box center [117, 87] width 116 height 15
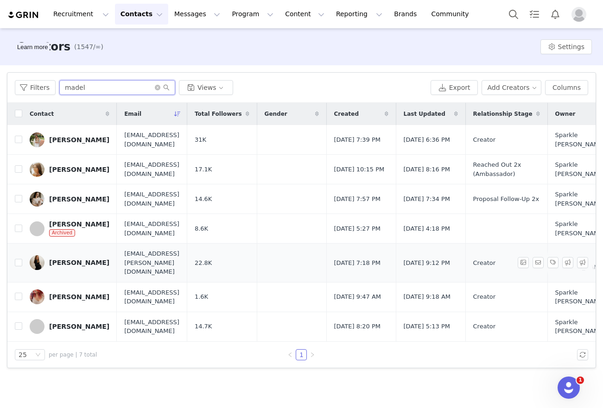
type input "madel"
click at [88, 259] on div "[PERSON_NAME]" at bounding box center [79, 262] width 60 height 7
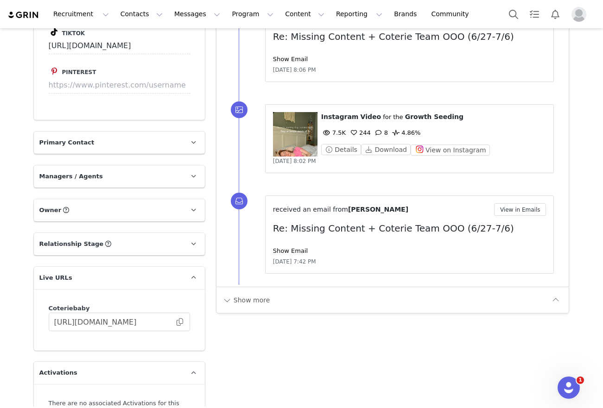
scroll to position [1494, 0]
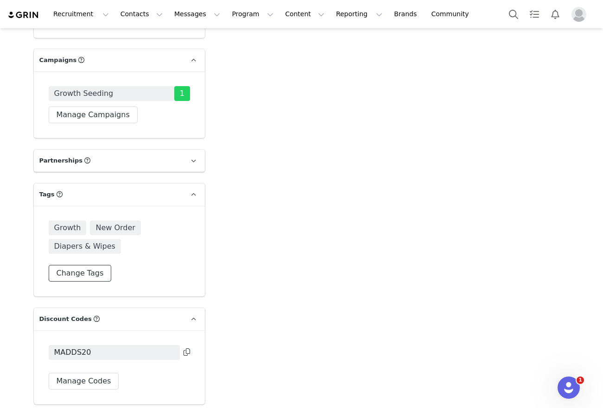
click at [82, 270] on button "Change Tags" at bounding box center [80, 273] width 63 height 17
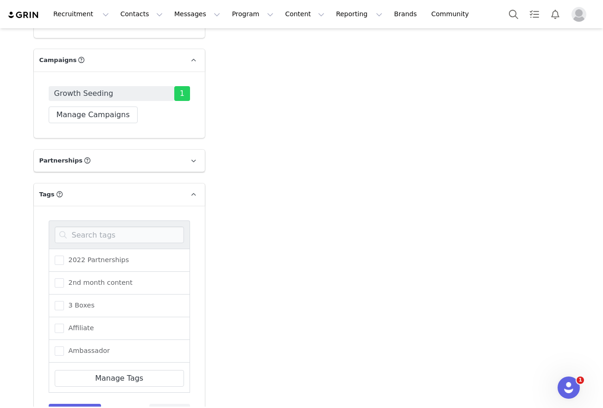
click at [96, 243] on div at bounding box center [119, 234] width 141 height 28
click at [96, 237] on input at bounding box center [119, 234] width 129 height 17
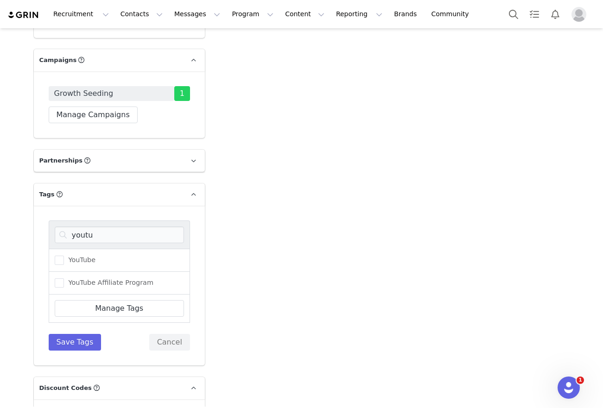
click at [79, 269] on div "YouTube" at bounding box center [119, 260] width 141 height 23
click at [78, 260] on span "YouTube" at bounding box center [80, 260] width 32 height 9
click at [64, 256] on input "YouTube" at bounding box center [64, 256] width 0 height 0
click at [85, 242] on input "youtu" at bounding box center [119, 234] width 129 height 17
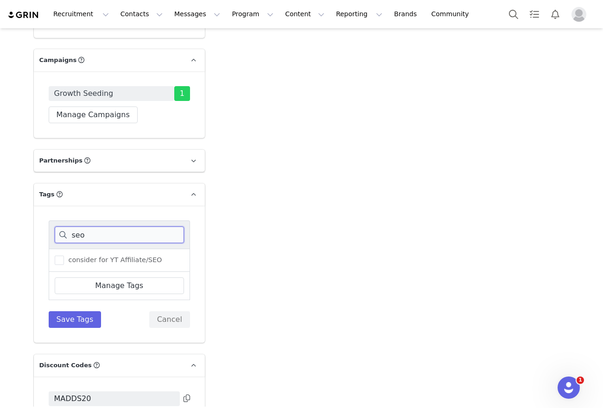
type input "seo"
click at [83, 249] on div "consider for YT Affiliate/SEO" at bounding box center [119, 260] width 141 height 23
click at [81, 258] on span "consider for YT Affiliate/SEO" at bounding box center [113, 260] width 98 height 9
click at [64, 256] on input "consider for YT Affiliate/SEO" at bounding box center [64, 256] width 0 height 0
click at [63, 329] on div "seo consider for YT Affiliate/SEO Manage Tags Save Tags Cancel" at bounding box center [119, 274] width 171 height 137
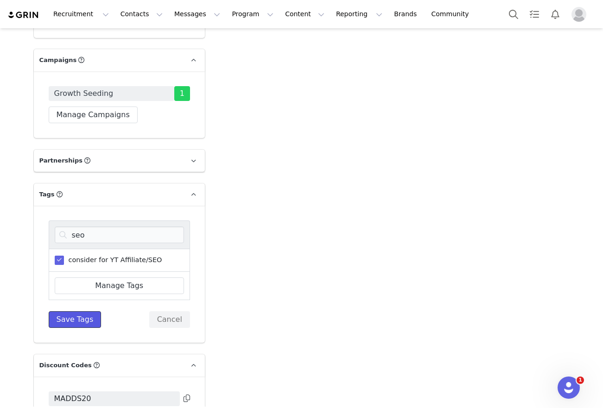
click at [60, 322] on button "Save Tags" at bounding box center [75, 319] width 53 height 17
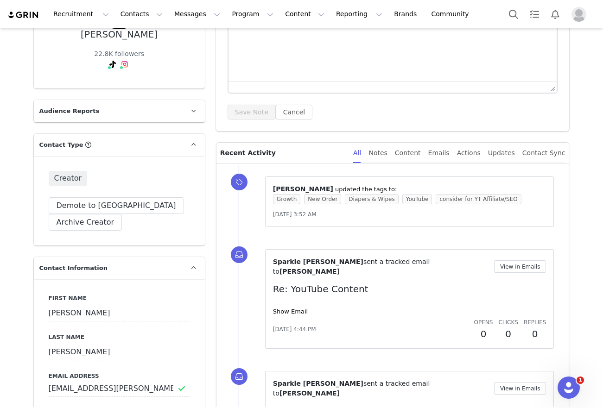
scroll to position [0, 0]
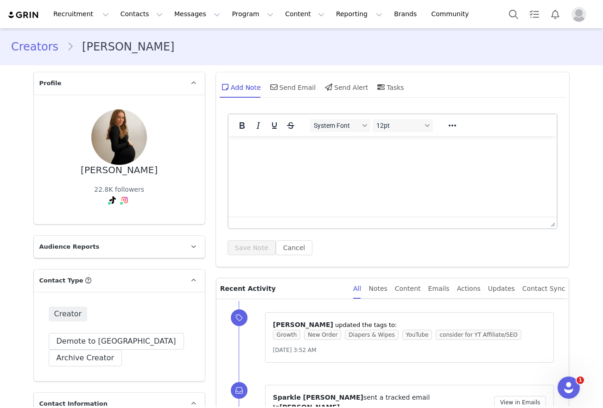
click at [48, 51] on link "Creators" at bounding box center [39, 46] width 56 height 17
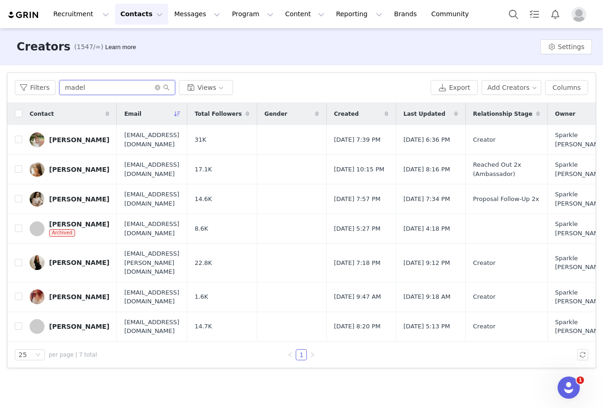
click at [69, 88] on input "madel" at bounding box center [117, 87] width 116 height 15
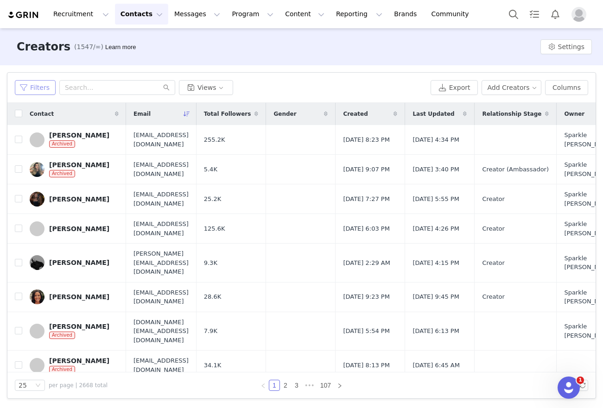
click at [34, 88] on button "Filters" at bounding box center [35, 87] width 41 height 15
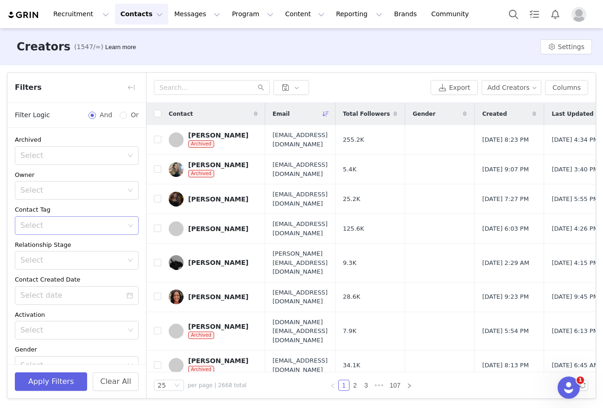
click at [44, 225] on div "Select" at bounding box center [72, 225] width 104 height 9
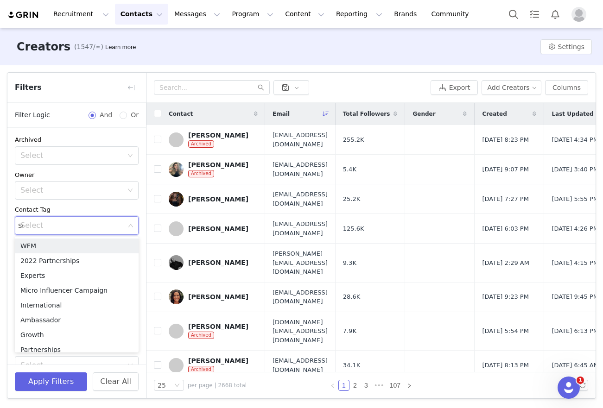
type input "seo"
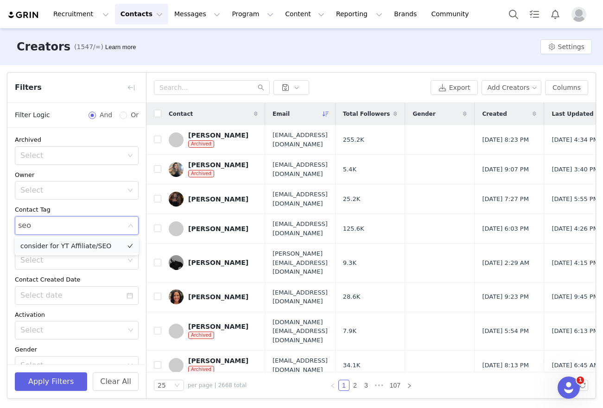
click at [42, 240] on li "consider for YT Affiliate/SEO" at bounding box center [77, 246] width 124 height 15
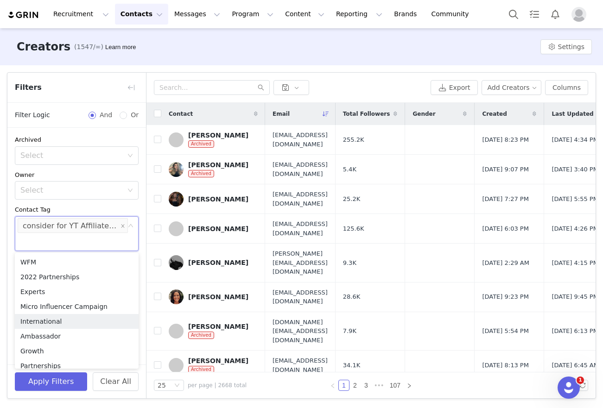
scroll to position [5, 0]
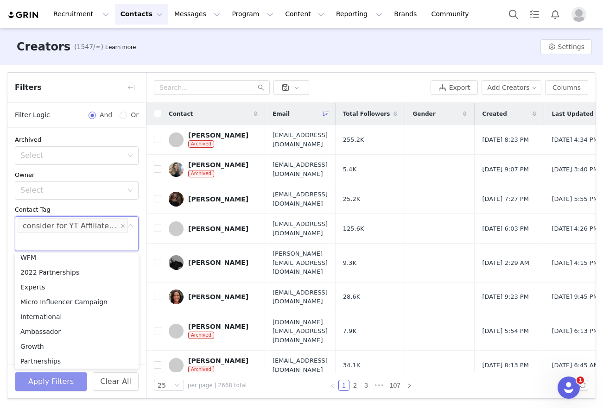
click at [26, 372] on button "Apply Filters" at bounding box center [51, 381] width 72 height 19
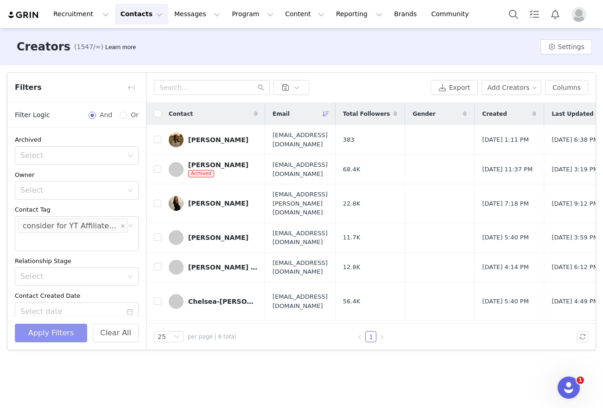
click at [50, 339] on button "Apply Filters" at bounding box center [51, 333] width 72 height 19
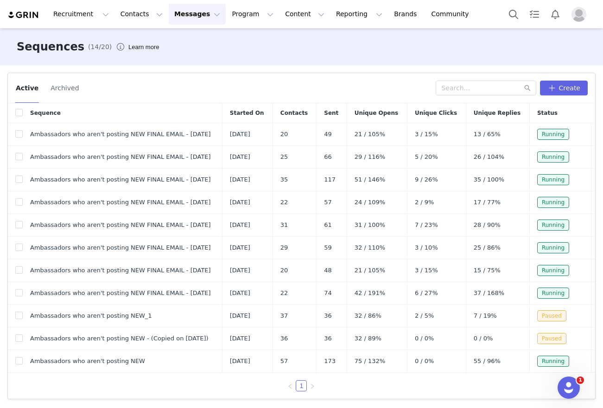
click at [264, 109] on span "Started On" at bounding box center [247, 113] width 34 height 8
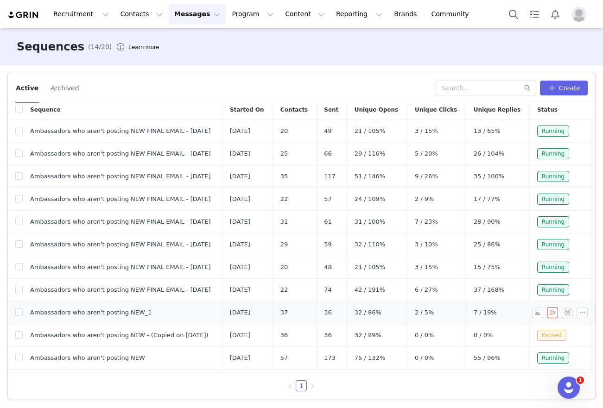
scroll to position [68, 0]
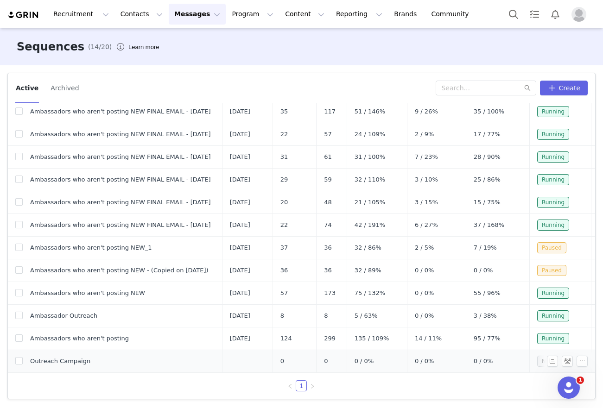
click at [73, 365] on td "Outreach Campaign" at bounding box center [123, 361] width 200 height 23
click at [69, 79] on div "Active Archived Create" at bounding box center [301, 88] width 587 height 30
click at [61, 85] on button "Archived" at bounding box center [64, 88] width 29 height 15
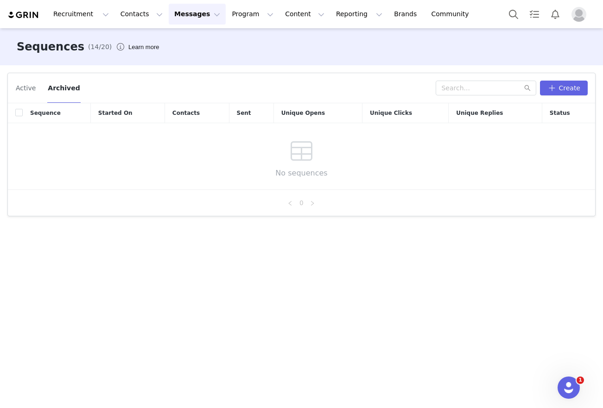
click at [31, 92] on button "Active" at bounding box center [25, 88] width 21 height 15
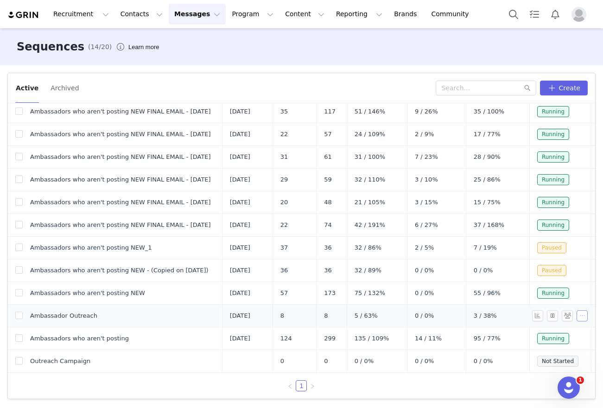
click at [578, 316] on button "button" at bounding box center [581, 315] width 11 height 11
click at [560, 329] on span "Edit" at bounding box center [558, 332] width 13 height 7
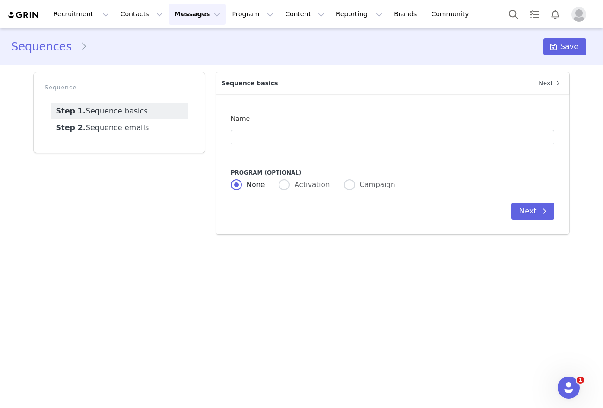
type input "Ambassador Outreach"
type input "Coterie Ambassador Program"
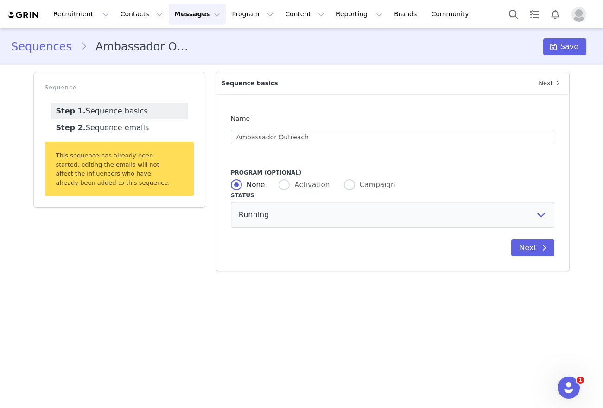
radio input "false"
radio input "true"
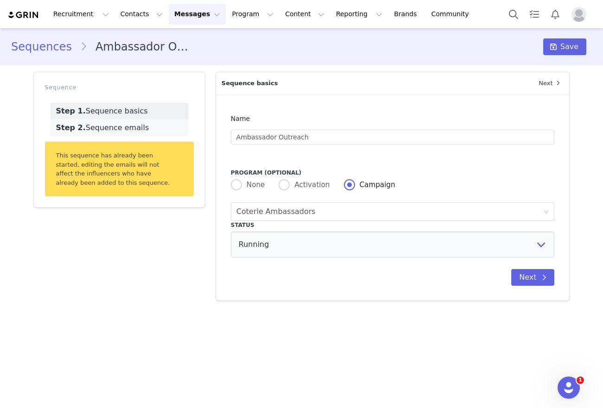
click at [107, 120] on link "Step 2. Sequence emails" at bounding box center [119, 127] width 138 height 17
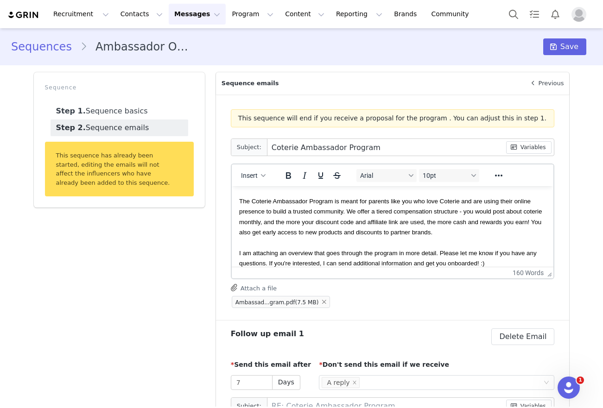
scroll to position [65, 0]
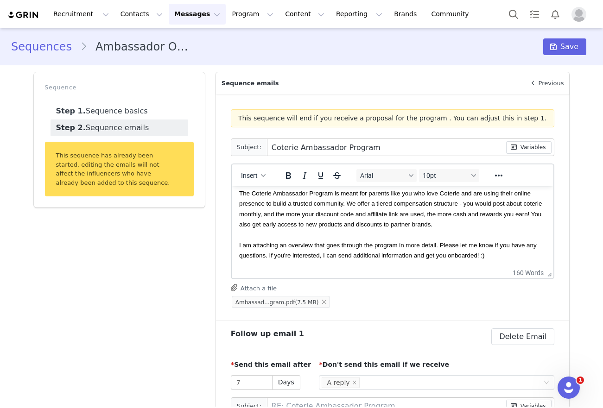
click at [251, 303] on span "Ambassad...gram.pdf" at bounding box center [265, 302] width 60 height 6
click at [252, 303] on span "Ambassad...gram.pdf" at bounding box center [265, 302] width 60 height 6
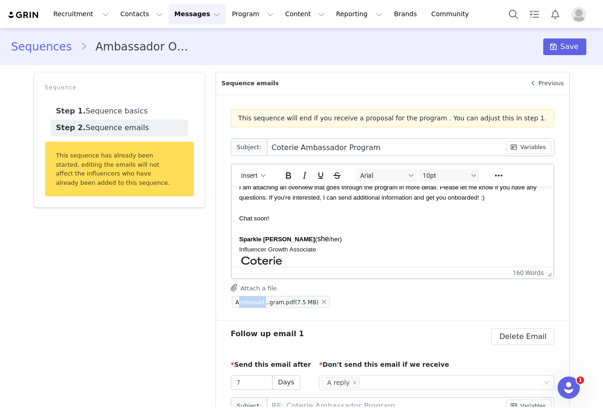
scroll to position [143, 0]
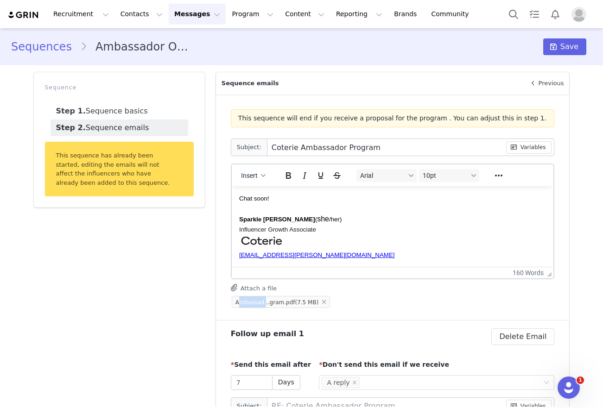
click at [242, 301] on span "Ambassad...gram.pdf" at bounding box center [265, 302] width 60 height 6
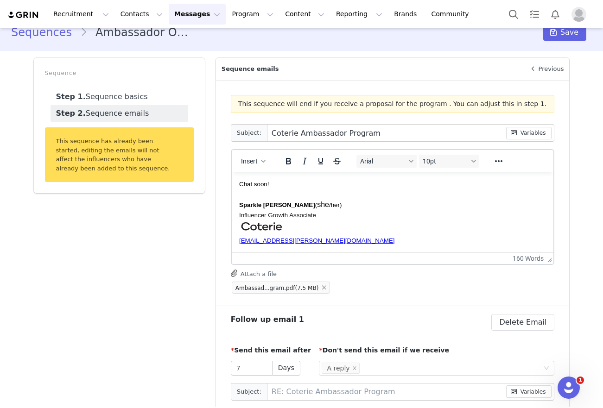
scroll to position [0, 0]
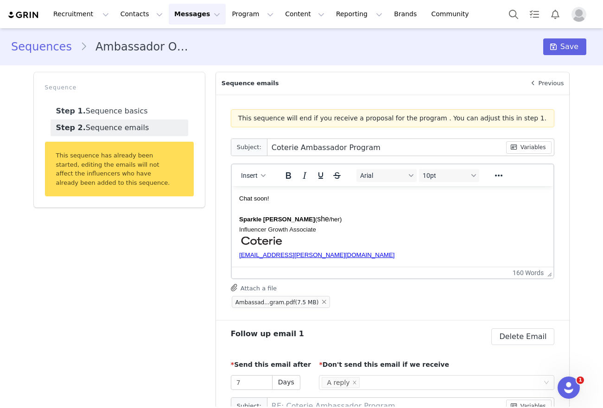
click at [44, 51] on link "Sequences" at bounding box center [45, 46] width 69 height 17
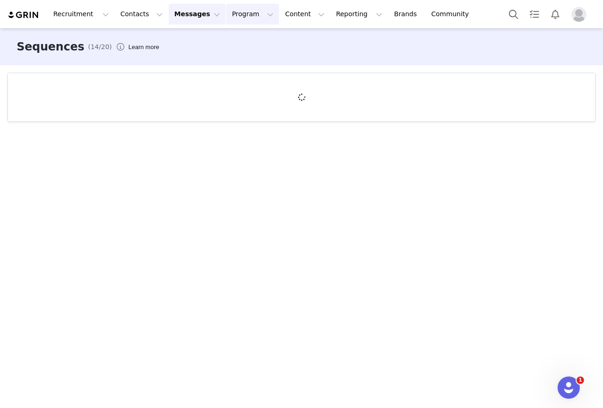
click at [226, 17] on button "Program Program" at bounding box center [252, 14] width 53 height 21
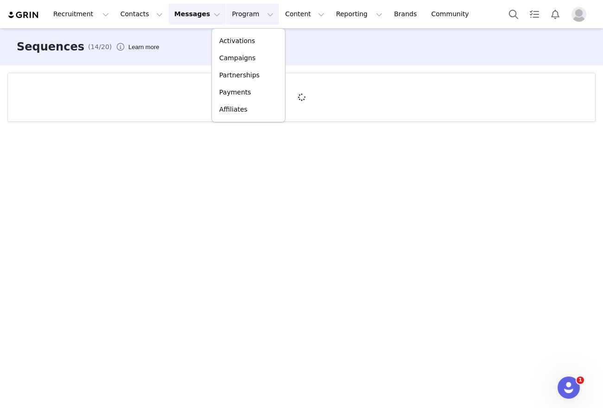
click at [226, 16] on button "Program Program" at bounding box center [252, 14] width 53 height 21
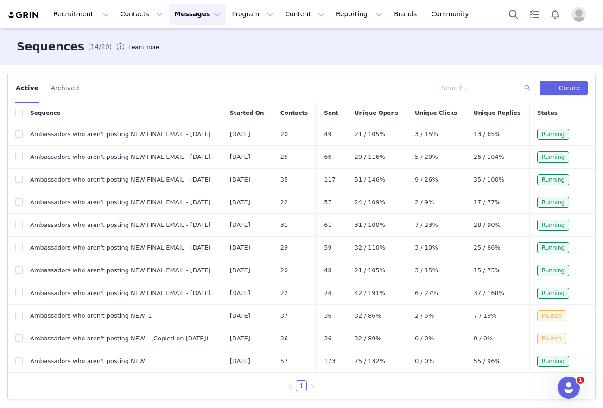
click at [193, 15] on button "Messages Messages" at bounding box center [197, 14] width 57 height 21
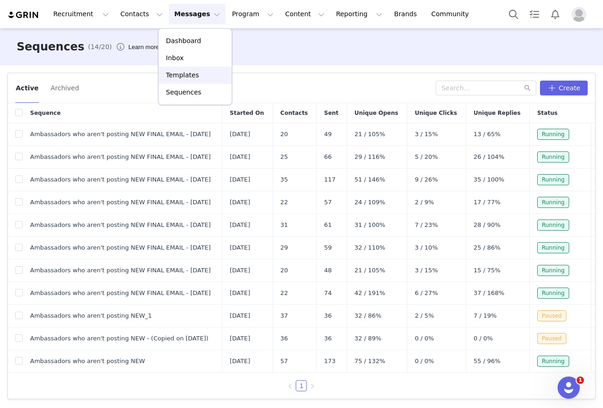
click at [177, 77] on p "Templates" at bounding box center [182, 75] width 33 height 10
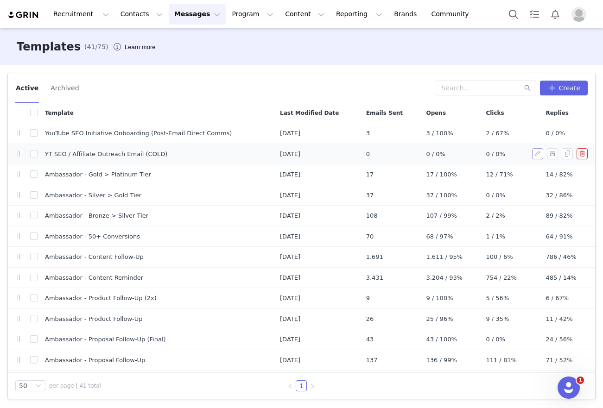
click at [537, 157] on button "button" at bounding box center [537, 153] width 11 height 11
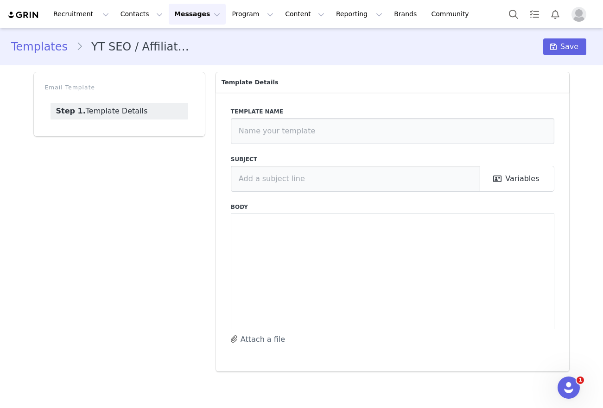
type input "YT SEO / Affiliate Outreach Email (COLD)"
type input "Hi from Coterie + Partnership Invitation!"
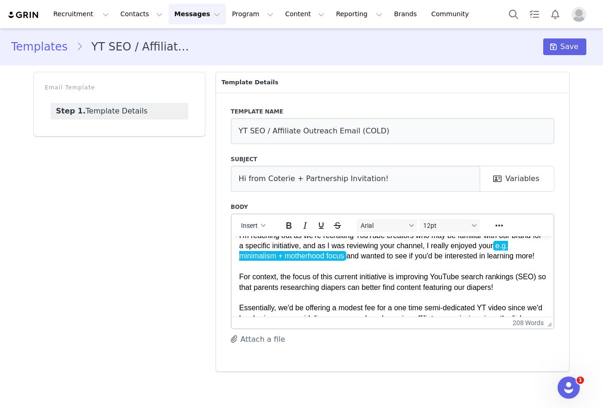
scroll to position [57, 0]
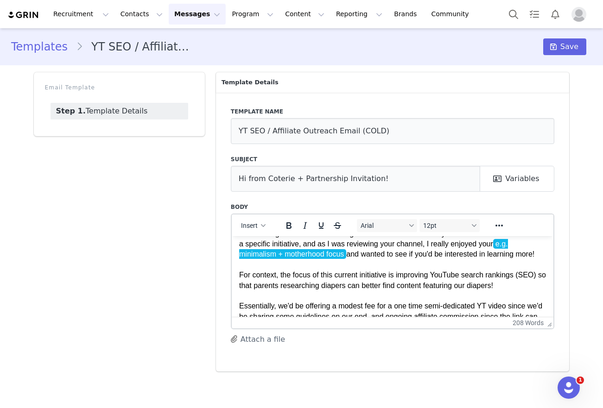
click at [387, 259] on span "I'm [PERSON_NAME] and I'm part of the team here at Coterie! I'm reaching out as…" at bounding box center [390, 233] width 302 height 50
click at [378, 288] on span "For context, the focus of this current initiative is improving YouTube search r…" at bounding box center [392, 279] width 307 height 18
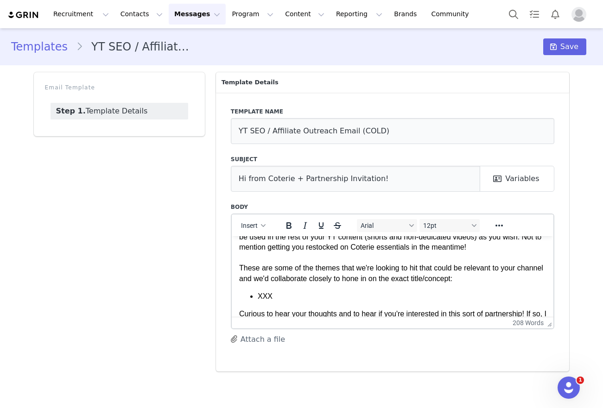
scroll to position [152, 0]
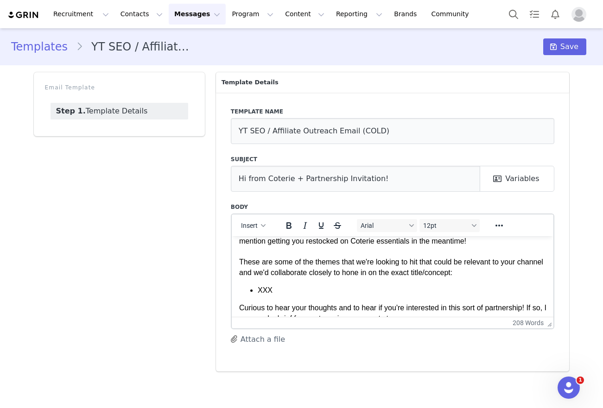
click at [370, 291] on p "XXX" at bounding box center [401, 290] width 289 height 10
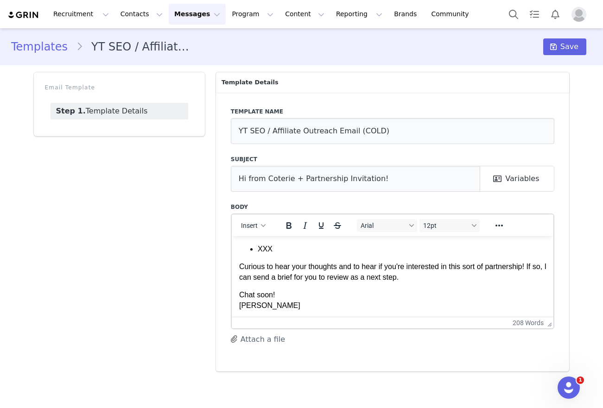
scroll to position [199, 0]
click at [370, 291] on p "Chat soon! [GEOGRAPHIC_DATA]" at bounding box center [392, 298] width 307 height 21
click at [366, 298] on p "Chat soon! [GEOGRAPHIC_DATA]" at bounding box center [392, 298] width 307 height 21
click at [359, 304] on p "Chat soon! [GEOGRAPHIC_DATA]" at bounding box center [392, 298] width 307 height 21
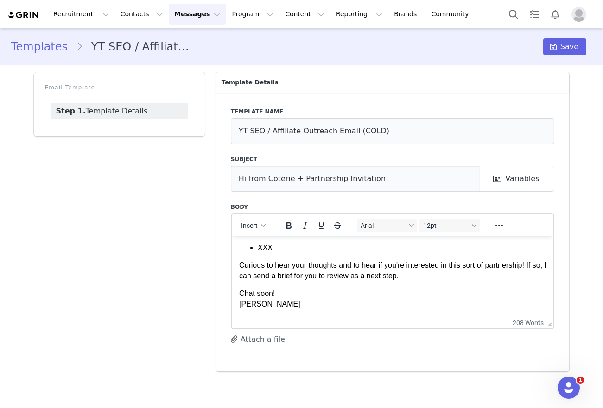
click at [158, 110] on link "Step 1. Template Details" at bounding box center [119, 111] width 138 height 17
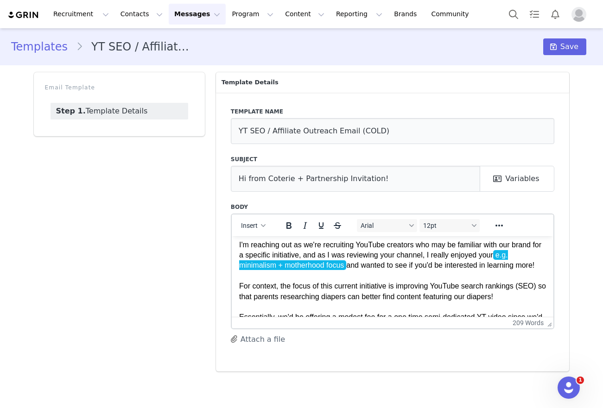
scroll to position [47, 0]
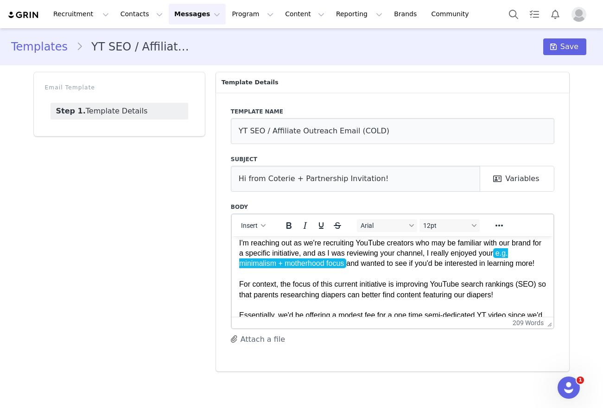
click at [254, 255] on span "I'm [PERSON_NAME] and I'm part of the team here at Coterie! I'm reaching out as…" at bounding box center [390, 243] width 302 height 50
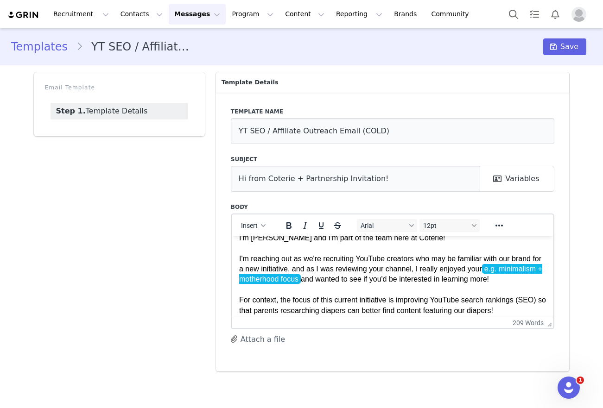
scroll to position [28, 0]
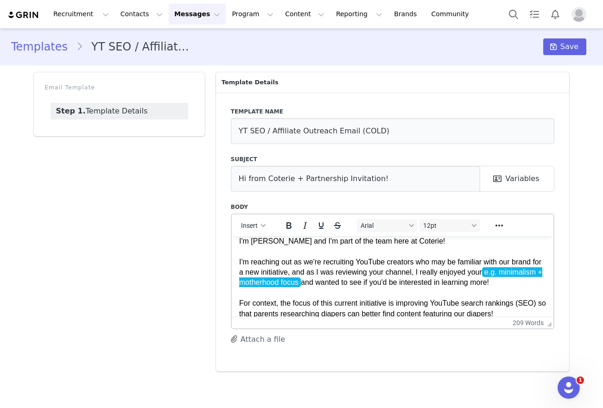
click at [330, 260] on span "I'm [PERSON_NAME] and I'm part of the team here at Coterie! I'm reaching out as…" at bounding box center [390, 262] width 303 height 50
click at [329, 261] on span "I'm [PERSON_NAME] and I'm part of the team here at Coterie! I'm reaching out as…" at bounding box center [390, 262] width 303 height 50
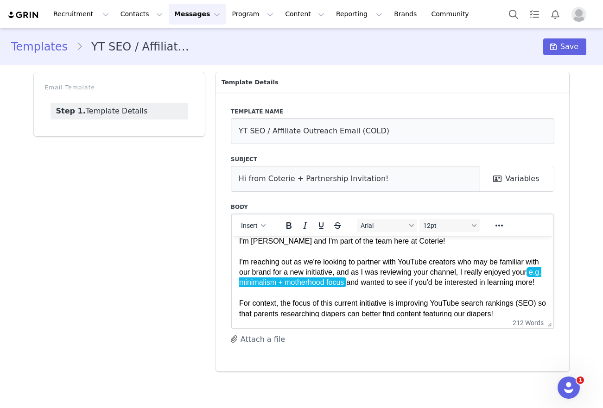
click at [267, 270] on span "I'm [PERSON_NAME] and I'm part of the team here at Coterie! I'm reaching out as…" at bounding box center [390, 262] width 302 height 50
click at [273, 271] on span "I'm [PERSON_NAME] and I'm part of the team here at Coterie! I'm reaching out as…" at bounding box center [390, 262] width 302 height 50
click at [442, 294] on p "Hi First Name , I'm [PERSON_NAME] and I'm part of the team here at Coterie! I'm…" at bounding box center [392, 308] width 307 height 187
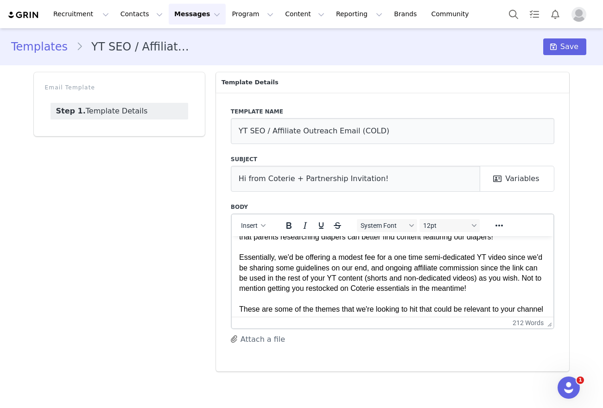
scroll to position [108, 0]
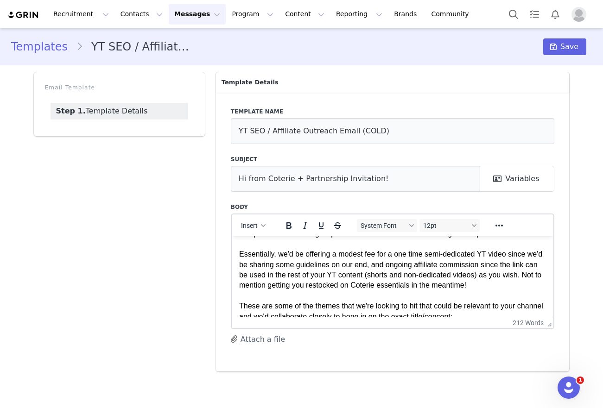
click at [375, 268] on span "Essentially, we'd be offering a modest fee for a one time semi-dedicated YT vid…" at bounding box center [390, 269] width 303 height 39
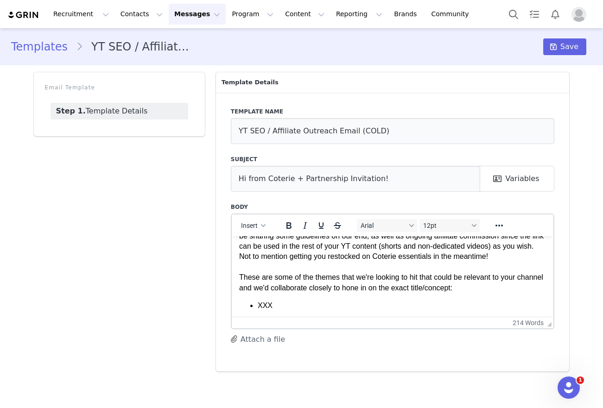
scroll to position [199, 0]
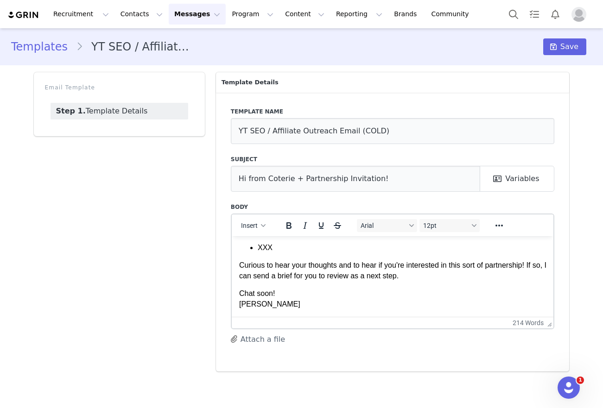
click at [552, 55] on div "Templates YT SEO / Affiliate Outreach Email (COLD) Save" at bounding box center [301, 46] width 603 height 31
click at [553, 46] on icon at bounding box center [553, 46] width 6 height 7
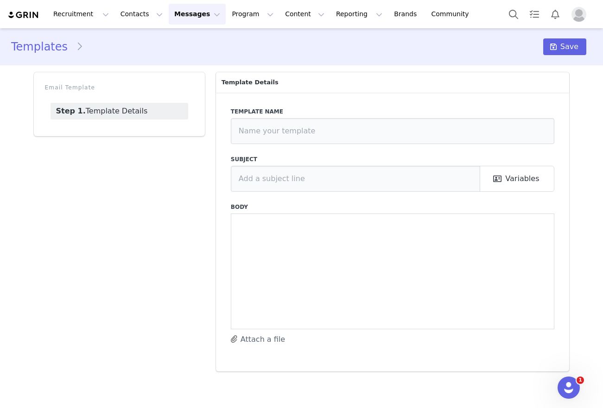
type input "YT SEO / Affiliate Outreach Email (COLD)"
type input "Hi from Coterie + Partnership Invitation!"
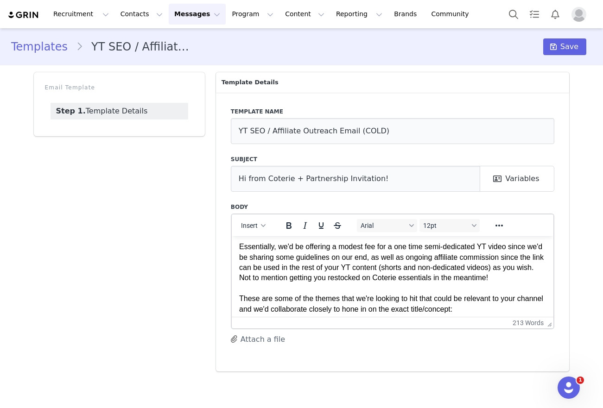
scroll to position [117, 0]
click at [486, 280] on span "Essentially, we'd be offering a modest fee for a one time semi-dedicated YT vid…" at bounding box center [391, 260] width 304 height 39
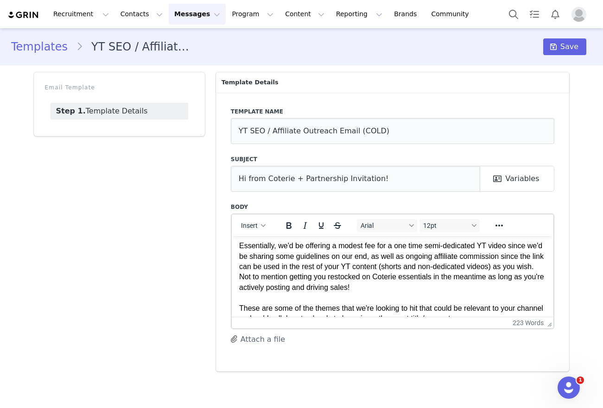
click at [306, 291] on span "Essentially, we'd be offering a modest fee for a one time semi-dedicated YT vid…" at bounding box center [391, 266] width 305 height 50
drag, startPoint x: 306, startPoint y: 294, endPoint x: 335, endPoint y: 294, distance: 29.6
click at [335, 291] on span "Essentially, we'd be offering a modest fee for a one time semi-dedicated YT vid…" at bounding box center [391, 266] width 305 height 50
drag, startPoint x: 335, startPoint y: 294, endPoint x: 316, endPoint y: 294, distance: 19.5
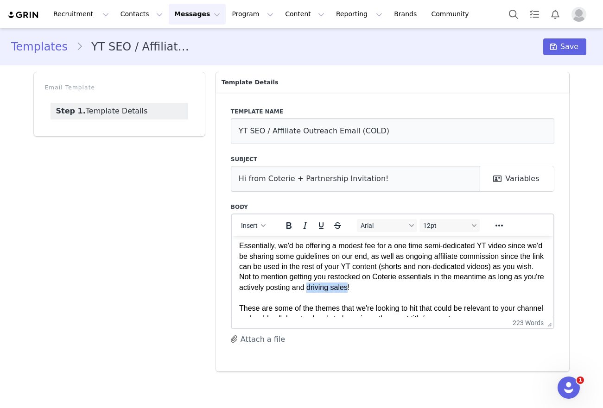
click at [316, 291] on span "Essentially, we'd be offering a modest fee for a one time semi-dedicated YT vid…" at bounding box center [391, 266] width 305 height 50
click at [346, 290] on span "Essentially, we'd be offering a modest fee for a one time semi-dedicated YT vid…" at bounding box center [391, 266] width 305 height 50
click at [335, 291] on span "Essentially, we'd be offering a modest fee for a one time semi-dedicated YT vid…" at bounding box center [391, 266] width 305 height 50
drag, startPoint x: 335, startPoint y: 291, endPoint x: 314, endPoint y: 291, distance: 21.8
click at [314, 291] on span "Essentially, we'd be offering a modest fee for a one time semi-dedicated YT vid…" at bounding box center [391, 266] width 305 height 50
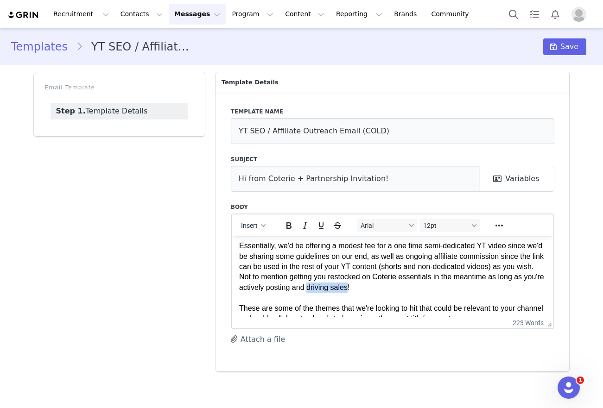
click at [314, 291] on span "Essentially, we'd be offering a modest fee for a one time semi-dedicated YT vid…" at bounding box center [391, 266] width 305 height 50
drag, startPoint x: 314, startPoint y: 291, endPoint x: 341, endPoint y: 291, distance: 27.8
click at [341, 291] on span "Essentially, we'd be offering a modest fee for a one time semi-dedicated YT vid…" at bounding box center [391, 266] width 305 height 50
click at [371, 286] on p "Hi First Name , I'm [PERSON_NAME] and I'm part of the team here at Coterie! I'm…" at bounding box center [392, 224] width 307 height 197
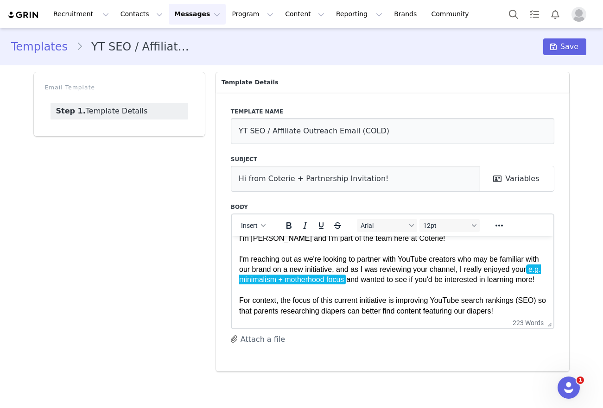
scroll to position [0, 0]
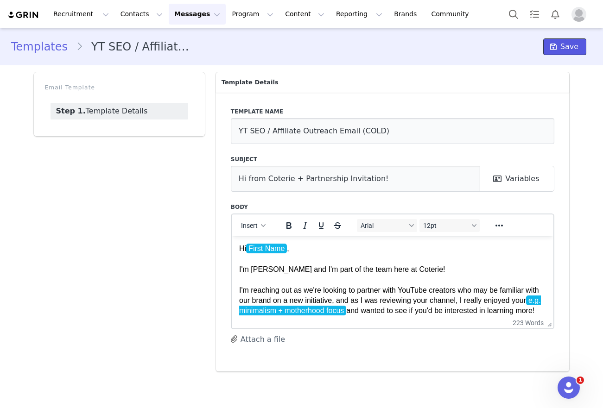
click at [554, 47] on icon at bounding box center [553, 46] width 6 height 7
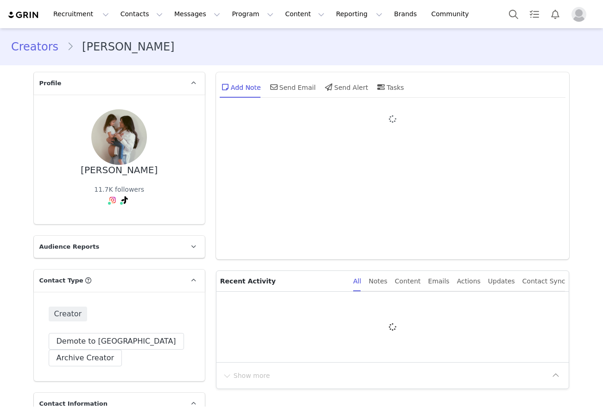
type input "+1 ([GEOGRAPHIC_DATA])"
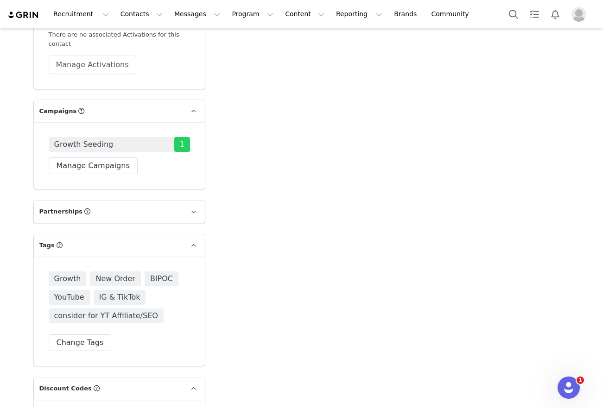
scroll to position [1466, 0]
